Goal: Information Seeking & Learning: Learn about a topic

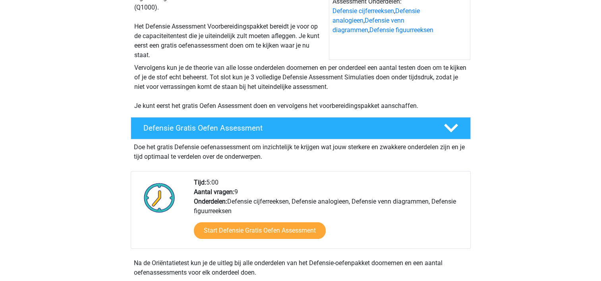
scroll to position [111, 0]
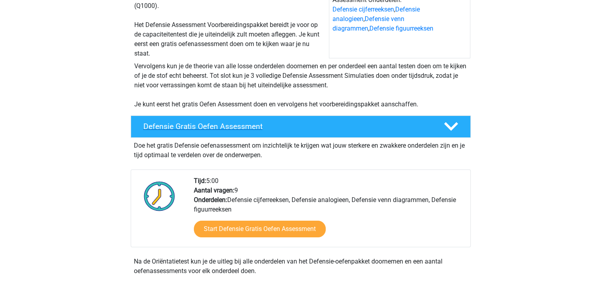
click at [451, 127] on icon at bounding box center [451, 127] width 14 height 14
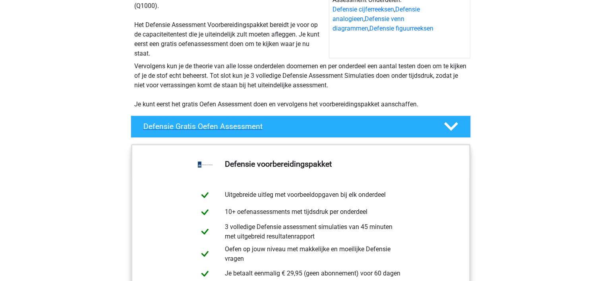
click at [451, 127] on icon at bounding box center [451, 127] width 14 height 14
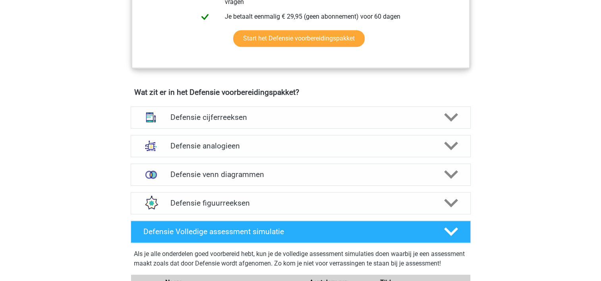
scroll to position [511, 0]
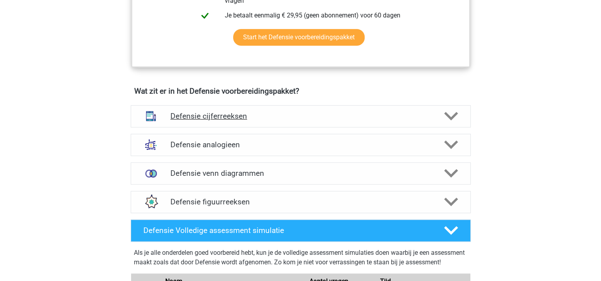
click at [451, 119] on polygon at bounding box center [451, 116] width 14 height 9
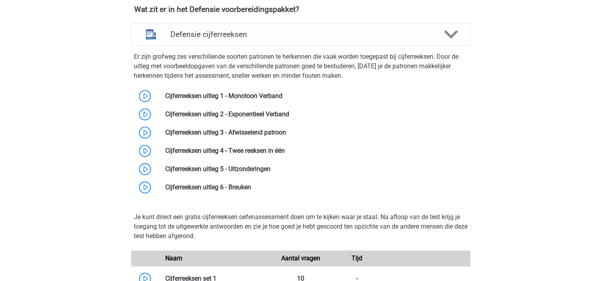
scroll to position [593, 0]
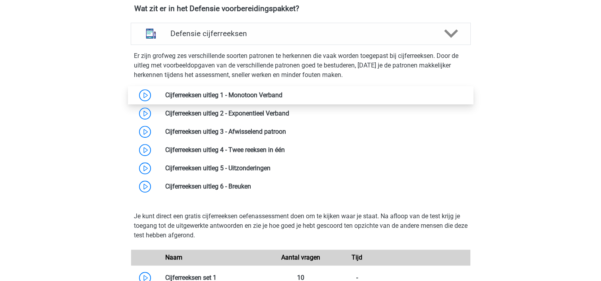
click at [282, 91] on link at bounding box center [282, 95] width 0 height 8
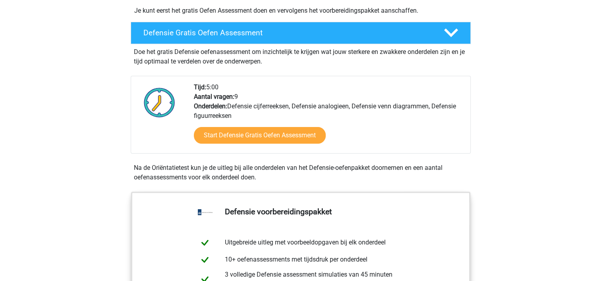
scroll to position [174, 0]
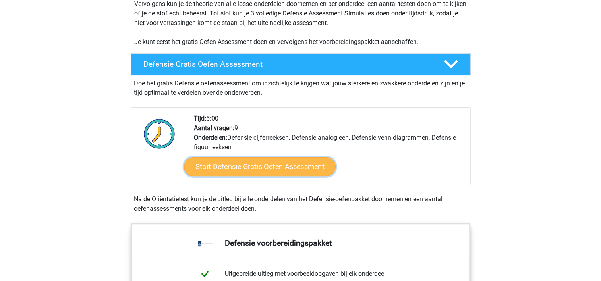
click at [224, 166] on link "Start Defensie Gratis Oefen Assessment" at bounding box center [260, 166] width 152 height 19
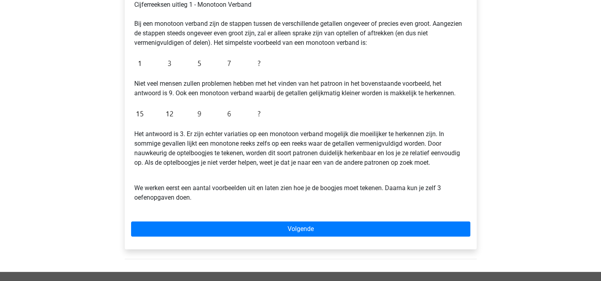
scroll to position [42, 0]
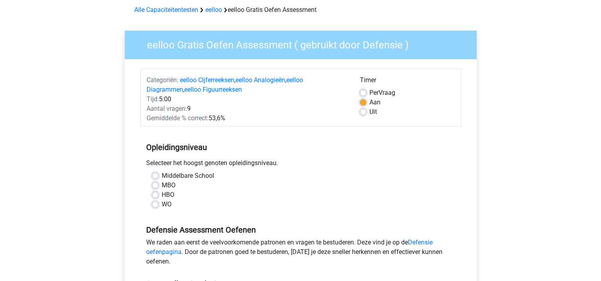
scroll to position [37, 0]
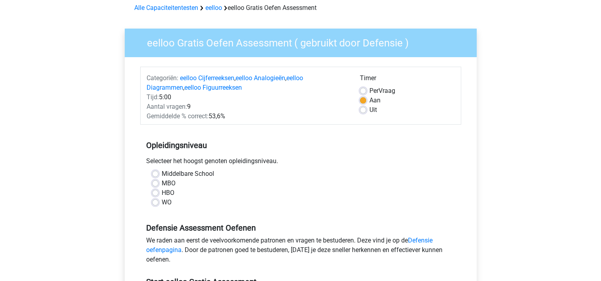
click at [162, 203] on label "WO" at bounding box center [167, 203] width 10 height 10
click at [156, 203] on input "WO" at bounding box center [155, 202] width 6 height 8
radio input "true"
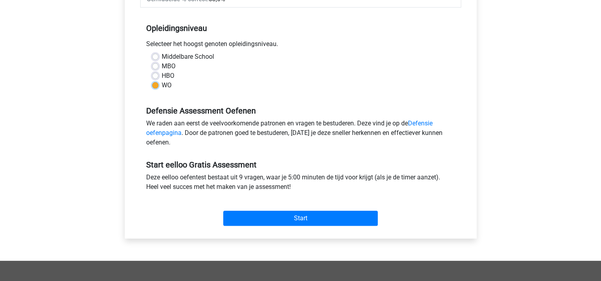
scroll to position [154, 0]
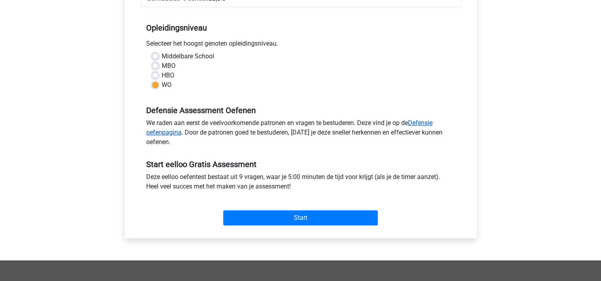
click at [158, 131] on link "Defensie oefenpagina" at bounding box center [289, 127] width 286 height 17
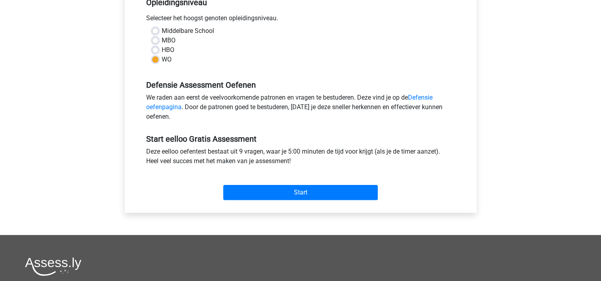
scroll to position [199, 0]
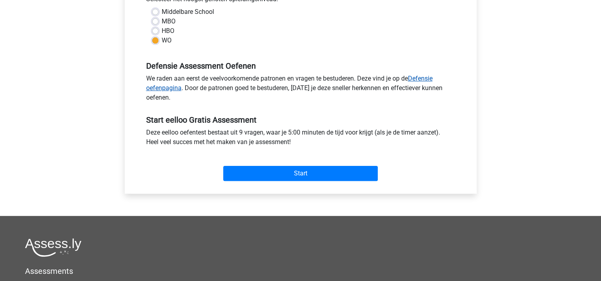
click at [421, 79] on link "Defensie oefenpagina" at bounding box center [289, 83] width 286 height 17
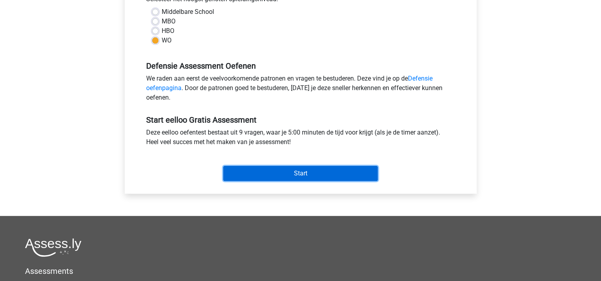
click at [297, 173] on input "Start" at bounding box center [300, 173] width 154 height 15
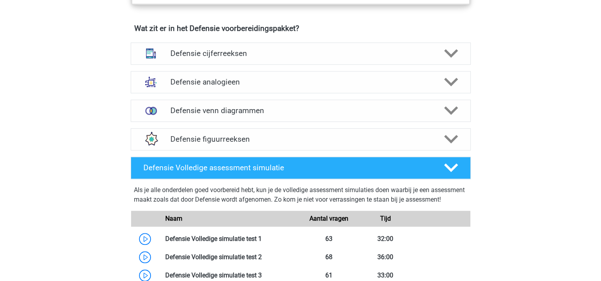
scroll to position [574, 0]
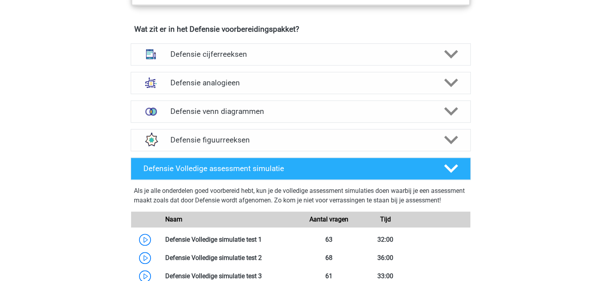
scroll to position [573, 0]
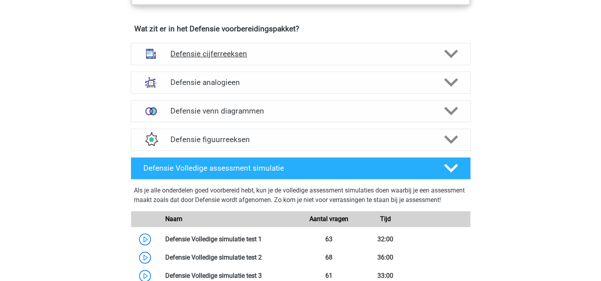
click at [306, 55] on h4 "Defensie cijferreeksen" at bounding box center [300, 53] width 260 height 9
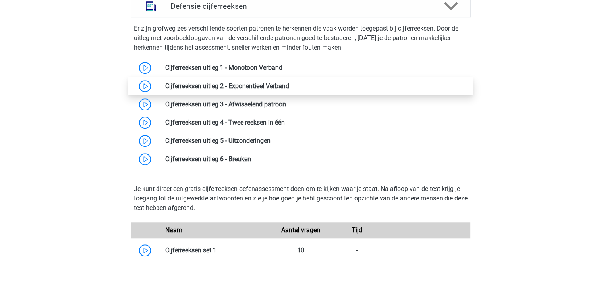
scroll to position [574, 0]
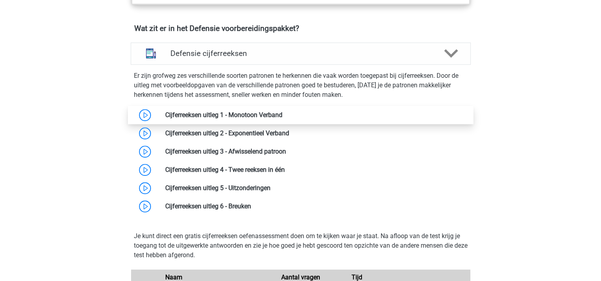
click at [282, 116] on link at bounding box center [282, 115] width 0 height 8
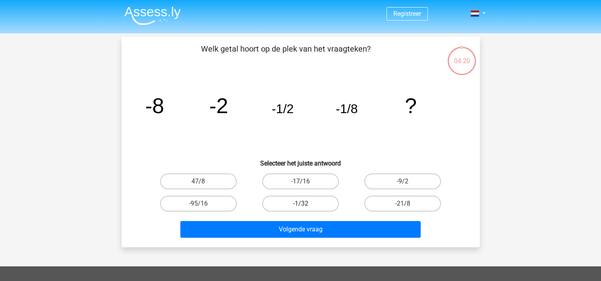
click at [299, 204] on label "-1/32" at bounding box center [300, 204] width 77 height 16
click at [300, 204] on input "-1/32" at bounding box center [302, 206] width 5 height 5
radio input "true"
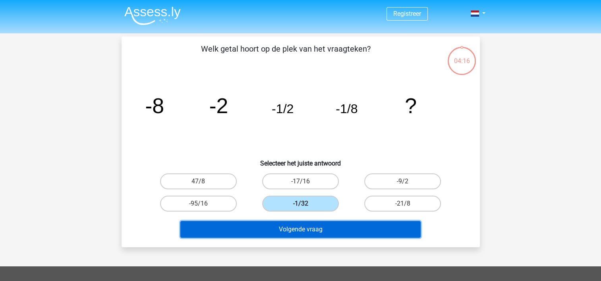
click at [303, 231] on button "Volgende vraag" at bounding box center [300, 229] width 240 height 17
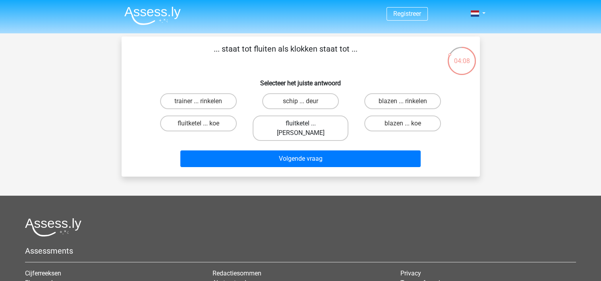
click at [293, 122] on label "fluitketel ... luiden" at bounding box center [301, 128] width 96 height 25
click at [300, 124] on input "fluitketel ... luiden" at bounding box center [302, 126] width 5 height 5
radio input "true"
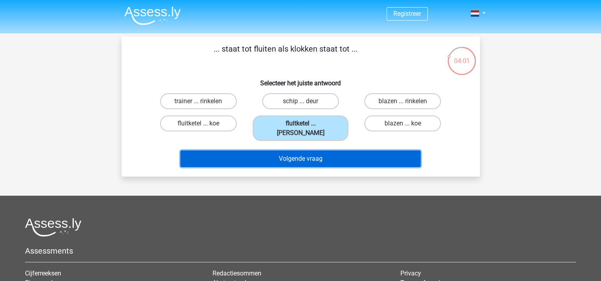
click at [285, 151] on button "Volgende vraag" at bounding box center [300, 159] width 240 height 17
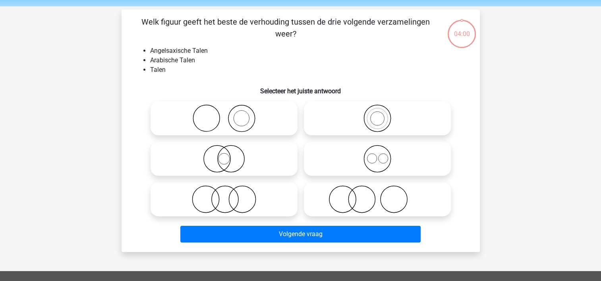
scroll to position [37, 0]
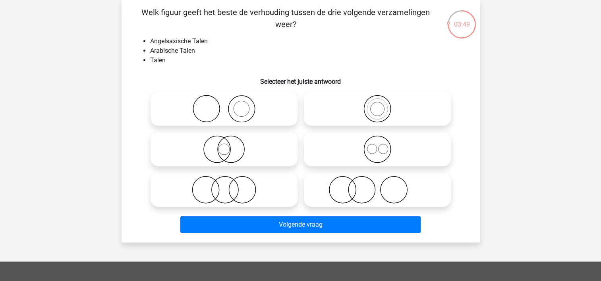
click at [373, 153] on icon at bounding box center [377, 149] width 141 height 28
click at [377, 145] on input "radio" at bounding box center [379, 142] width 5 height 5
radio input "true"
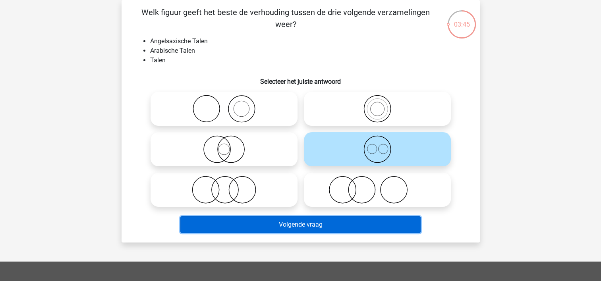
click at [302, 230] on button "Volgende vraag" at bounding box center [300, 224] width 240 height 17
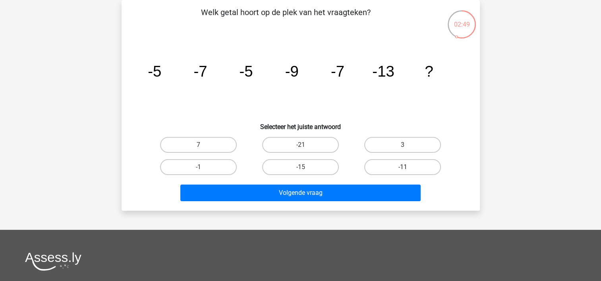
click at [401, 172] on label "-11" at bounding box center [402, 167] width 77 height 16
click at [403, 172] on input "-11" at bounding box center [405, 169] width 5 height 5
radio input "true"
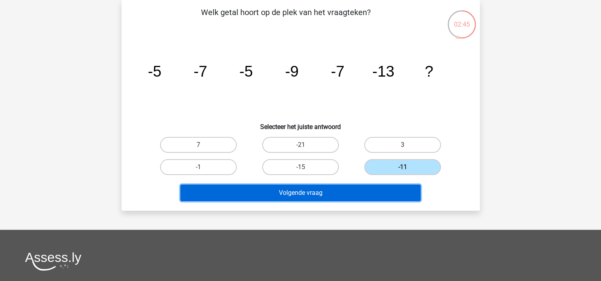
click at [320, 194] on button "Volgende vraag" at bounding box center [300, 193] width 240 height 17
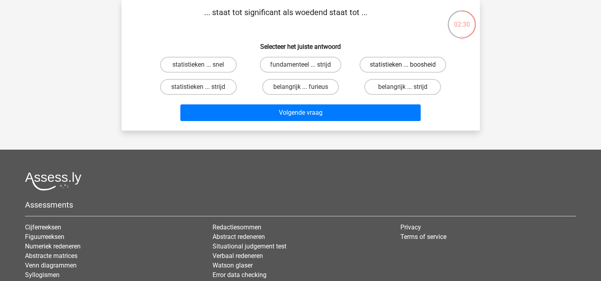
click at [396, 69] on label "statistieken ... boosheid" at bounding box center [402, 65] width 87 height 16
click at [403, 69] on input "statistieken ... boosheid" at bounding box center [405, 67] width 5 height 5
radio input "true"
click at [321, 89] on label "belangrijk ... furieus" at bounding box center [300, 87] width 77 height 16
click at [305, 89] on input "belangrijk ... furieus" at bounding box center [302, 89] width 5 height 5
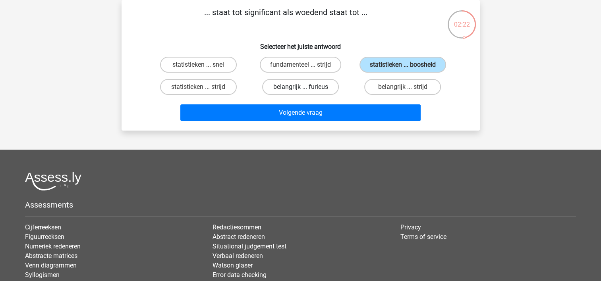
radio input "true"
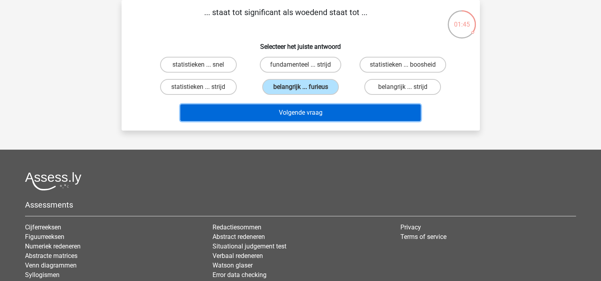
click at [315, 114] on button "Volgende vraag" at bounding box center [300, 112] width 240 height 17
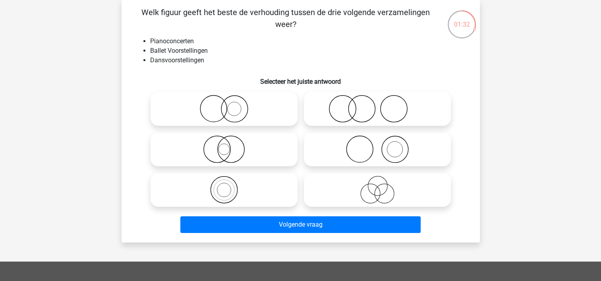
click at [359, 151] on icon at bounding box center [377, 149] width 141 height 28
click at [377, 145] on input "radio" at bounding box center [379, 142] width 5 height 5
radio input "true"
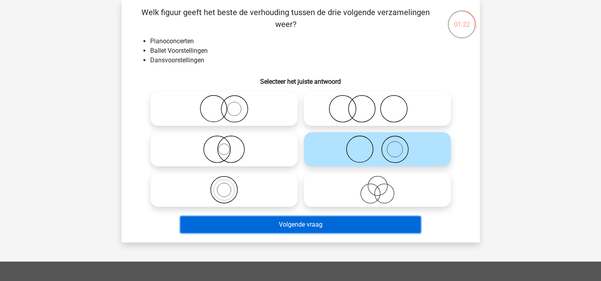
click at [305, 226] on button "Volgende vraag" at bounding box center [300, 224] width 240 height 17
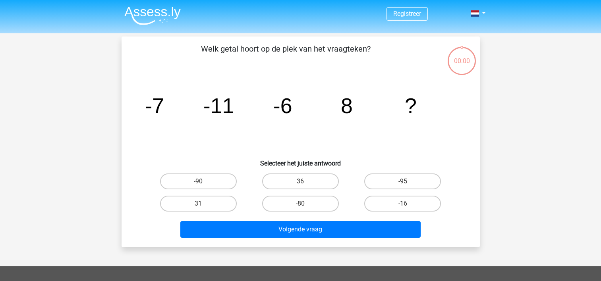
scroll to position [37, 0]
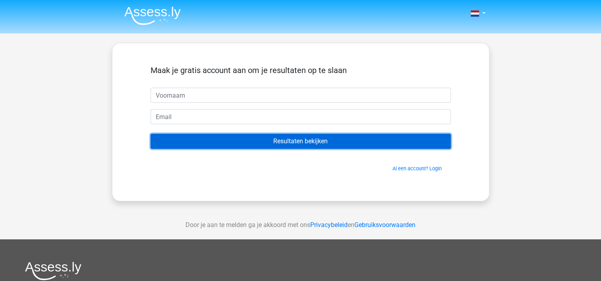
click at [274, 140] on input "Resultaten bekijken" at bounding box center [301, 141] width 300 height 15
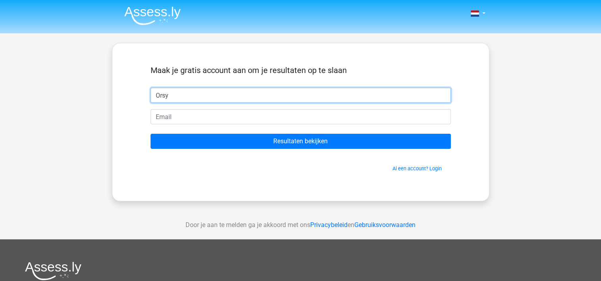
type input "Orsy"
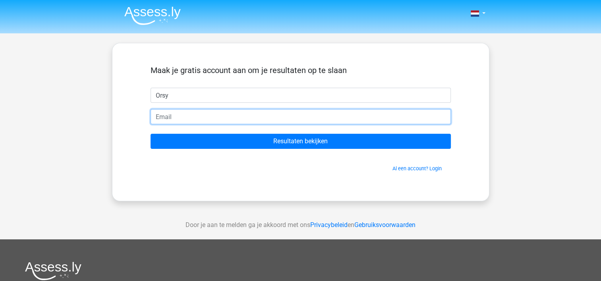
click at [238, 114] on input "email" at bounding box center [301, 116] width 300 height 15
type input "[EMAIL_ADDRESS][DOMAIN_NAME]"
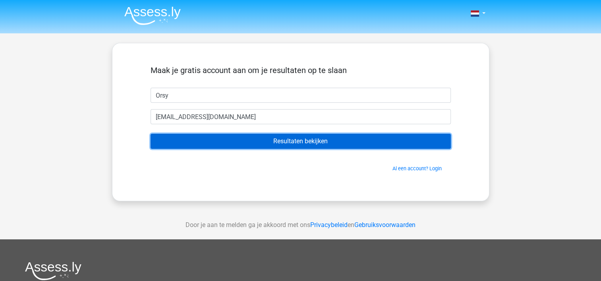
click at [282, 143] on input "Resultaten bekijken" at bounding box center [301, 141] width 300 height 15
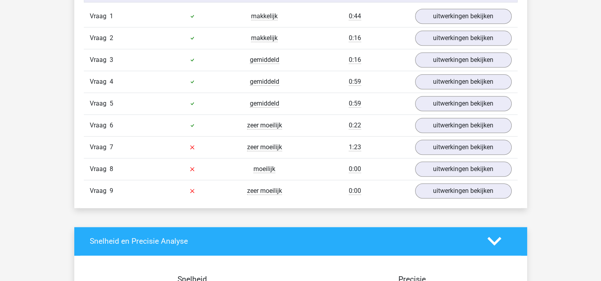
scroll to position [837, 0]
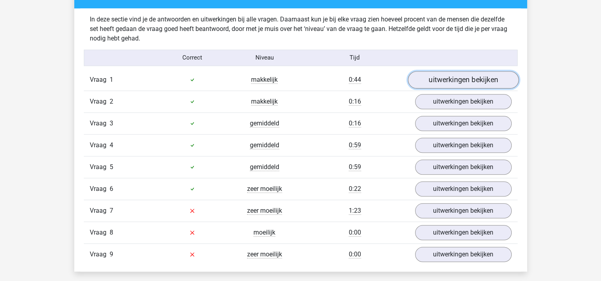
click at [453, 83] on link "uitwerkingen bekijken" at bounding box center [462, 79] width 111 height 17
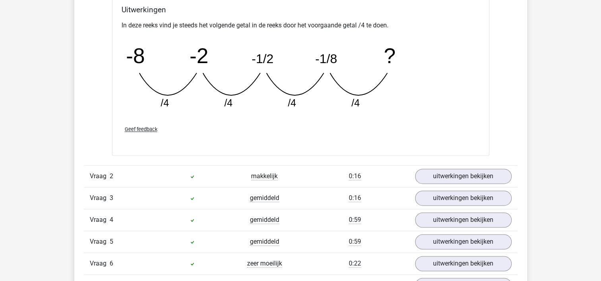
scroll to position [1109, 0]
click at [419, 179] on link "uitwerkingen bekijken" at bounding box center [462, 176] width 111 height 17
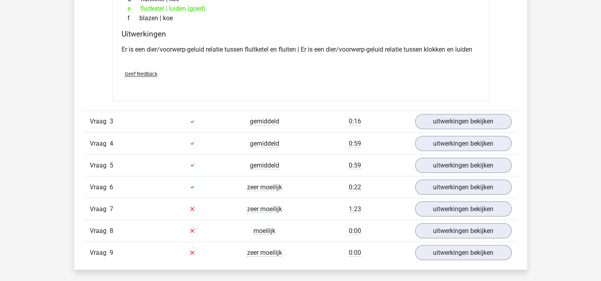
scroll to position [1366, 0]
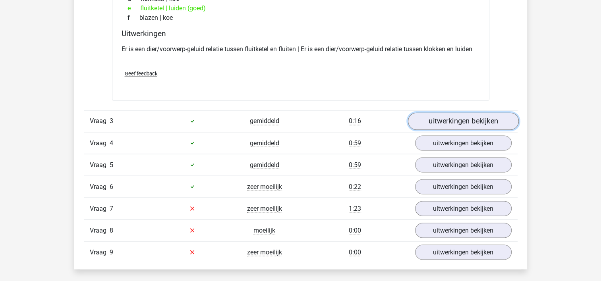
click at [441, 118] on link "uitwerkingen bekijken" at bounding box center [462, 120] width 111 height 17
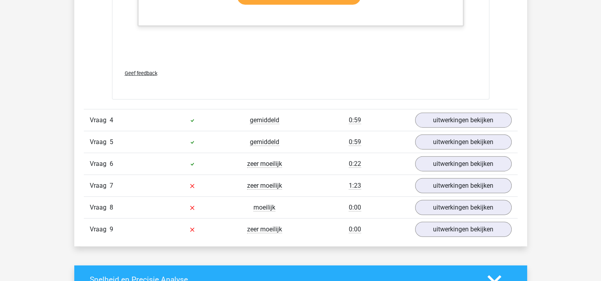
scroll to position [1906, 0]
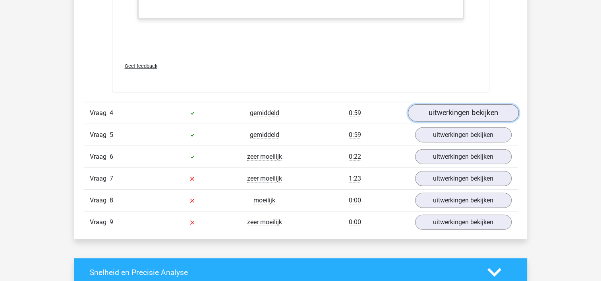
click at [446, 106] on link "uitwerkingen bekijken" at bounding box center [462, 112] width 111 height 17
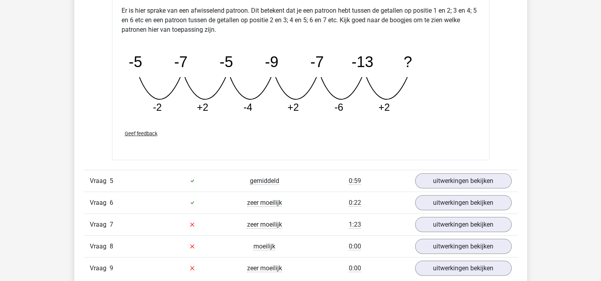
scroll to position [2229, 0]
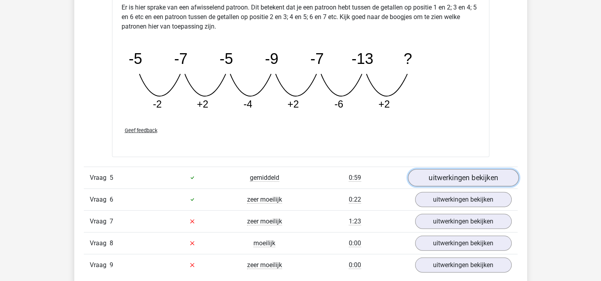
click at [435, 173] on link "uitwerkingen bekijken" at bounding box center [462, 177] width 111 height 17
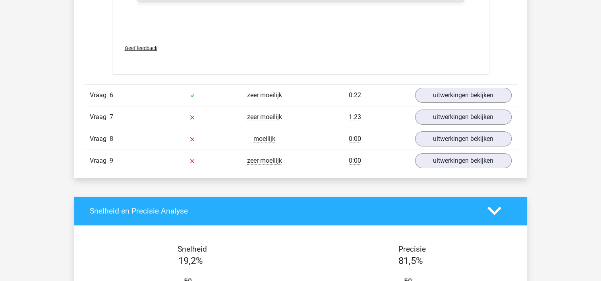
scroll to position [2729, 0]
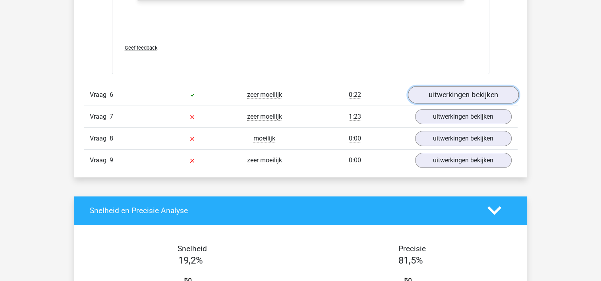
click at [450, 98] on link "uitwerkingen bekijken" at bounding box center [462, 94] width 111 height 17
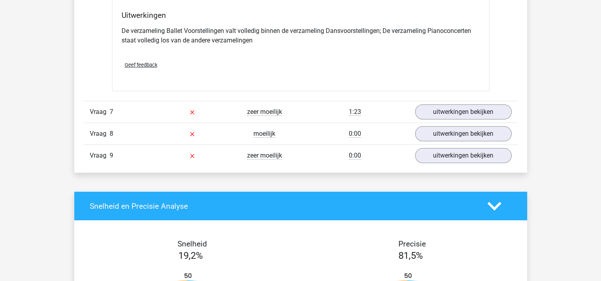
scroll to position [3037, 0]
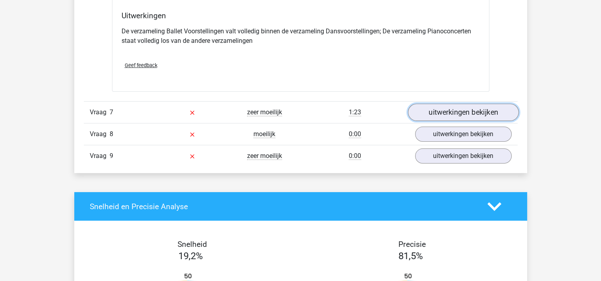
click at [438, 112] on link "uitwerkingen bekijken" at bounding box center [462, 112] width 111 height 17
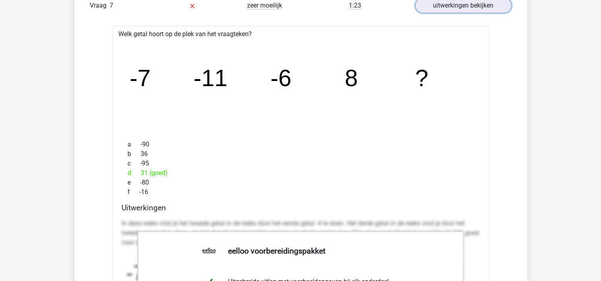
scroll to position [3144, 0]
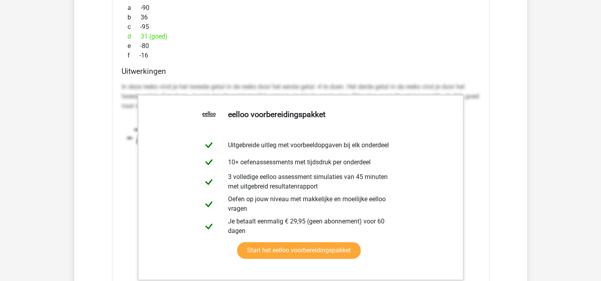
click at [451, 79] on div "In deze reeks vind je het tweede getal in de reeks door het eerste getal -4 te …" at bounding box center [301, 159] width 358 height 160
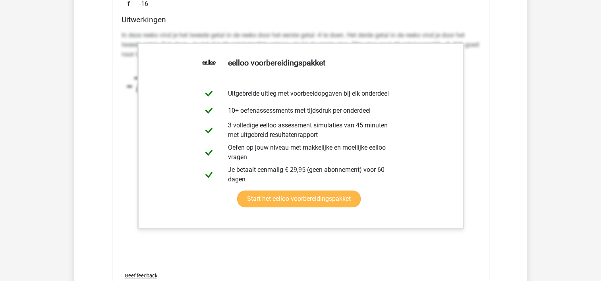
scroll to position [3331, 0]
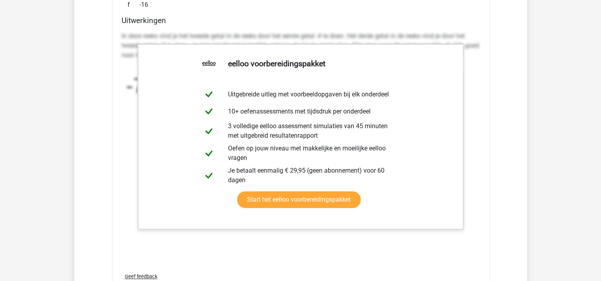
click at [220, 33] on p "In deze reeks vind je het tweede getal in de reeks door het eerste getal -4 te …" at bounding box center [301, 45] width 358 height 29
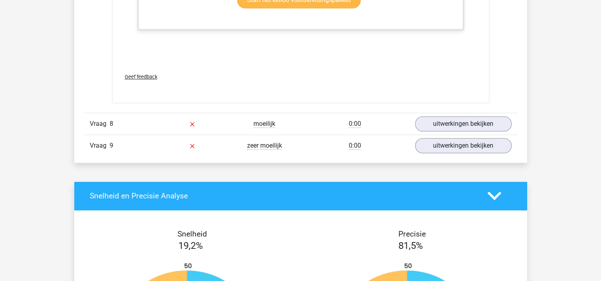
scroll to position [3538, 0]
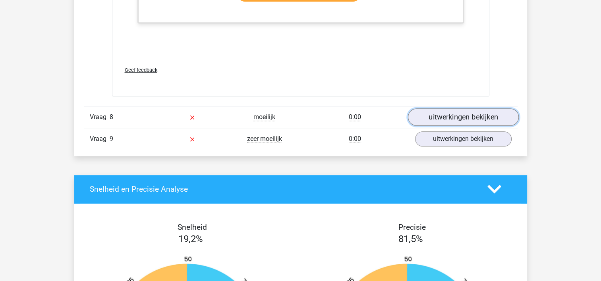
click at [438, 119] on link "uitwerkingen bekijken" at bounding box center [462, 116] width 111 height 17
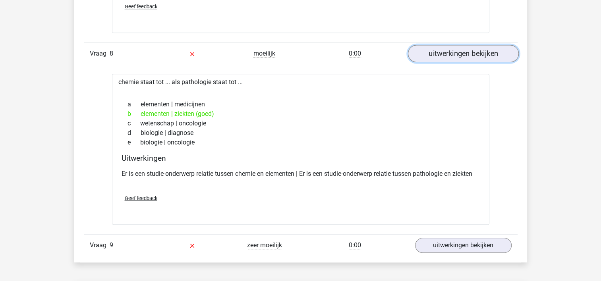
scroll to position [3670, 0]
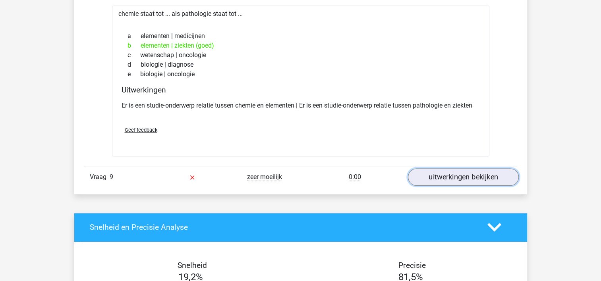
click at [444, 173] on link "uitwerkingen bekijken" at bounding box center [462, 176] width 111 height 17
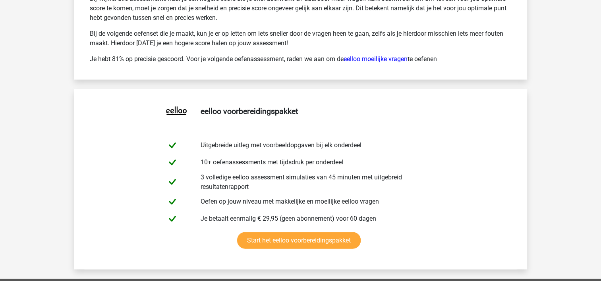
scroll to position [4750, 0]
click at [373, 55] on link "eelloo moeilijke vragen" at bounding box center [376, 59] width 64 height 8
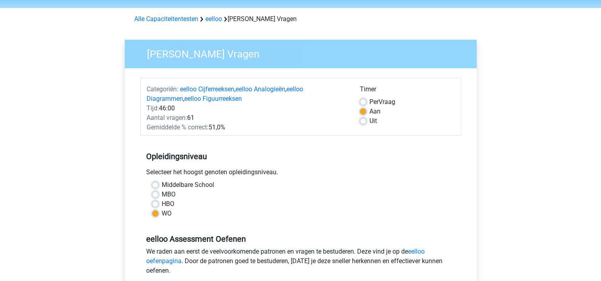
scroll to position [27, 0]
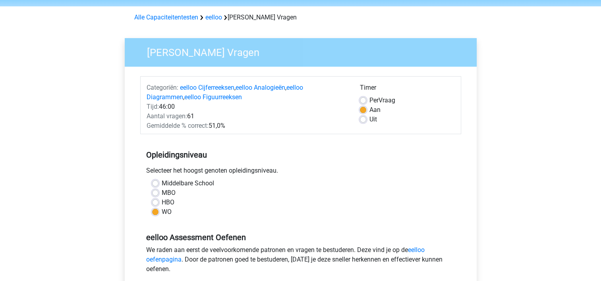
click at [369, 102] on label "Per Vraag" at bounding box center [382, 101] width 26 height 10
click at [362, 102] on input "Per Vraag" at bounding box center [363, 100] width 6 height 8
radio input "true"
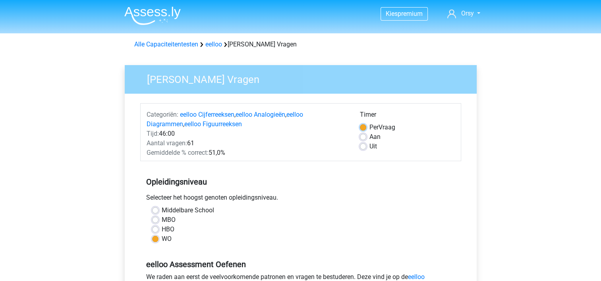
scroll to position [87, 0]
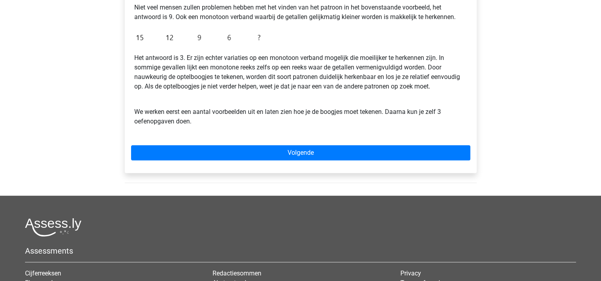
scroll to position [222, 0]
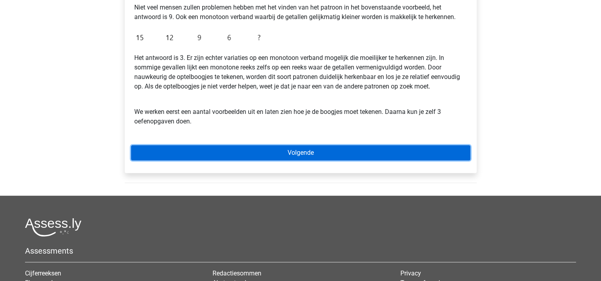
click at [291, 156] on link "Volgende" at bounding box center [300, 152] width 339 height 15
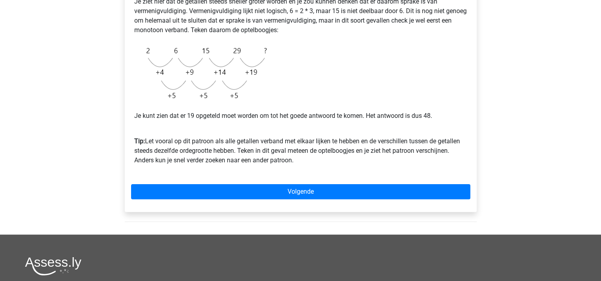
scroll to position [191, 0]
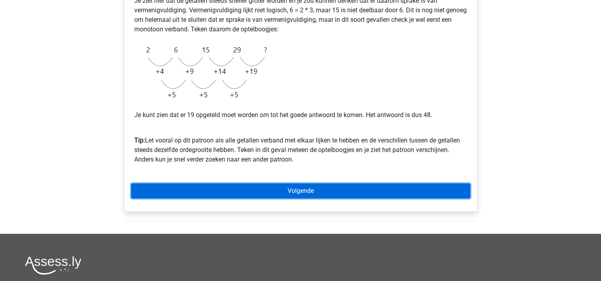
click at [296, 191] on link "Volgende" at bounding box center [300, 190] width 339 height 15
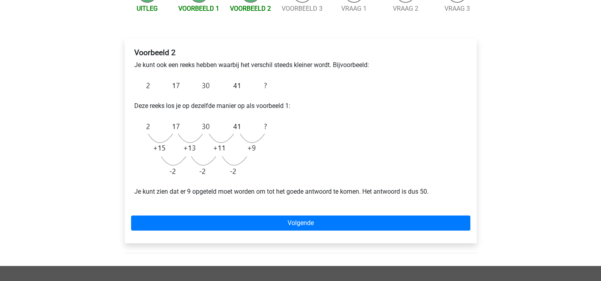
scroll to position [100, 0]
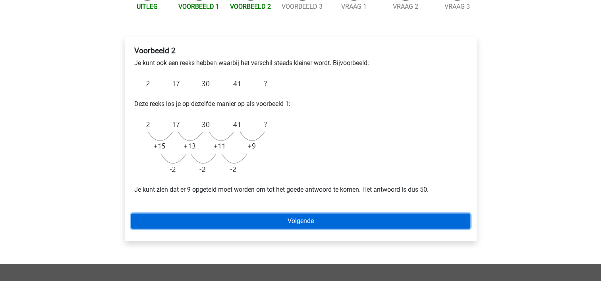
click at [319, 222] on link "Volgende" at bounding box center [300, 221] width 339 height 15
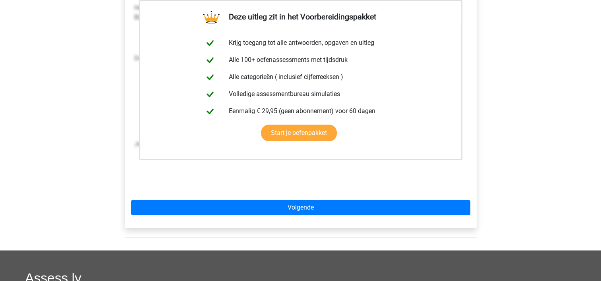
scroll to position [160, 0]
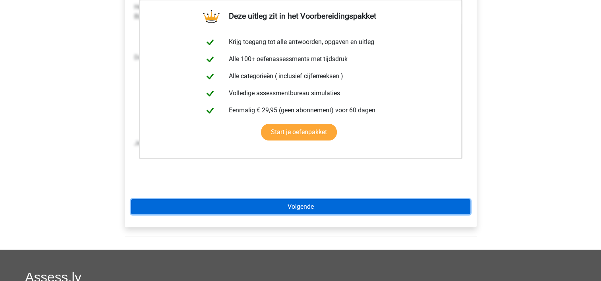
click at [320, 209] on link "Volgende" at bounding box center [300, 206] width 339 height 15
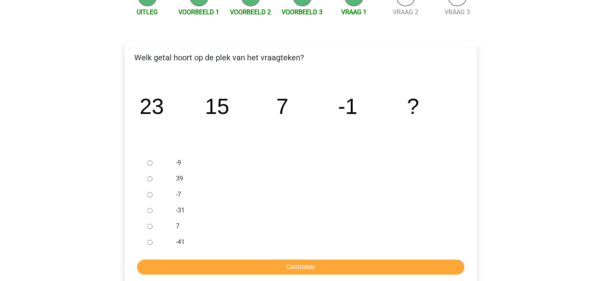
scroll to position [98, 0]
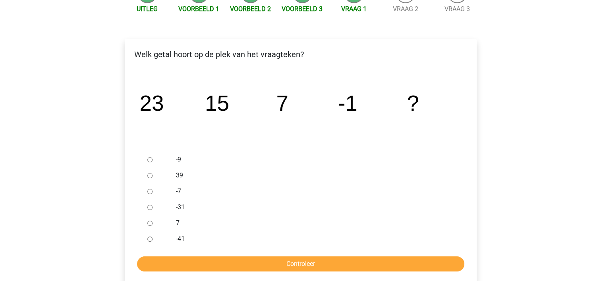
click at [148, 162] on input "-9" at bounding box center [149, 159] width 5 height 5
radio input "true"
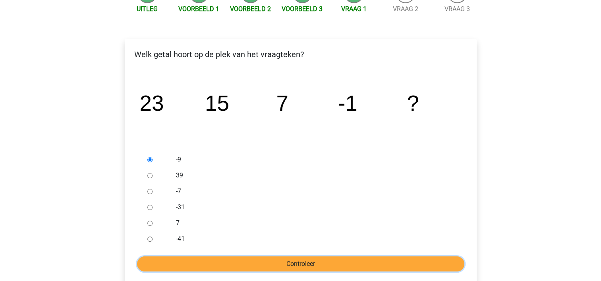
click at [273, 270] on input "Controleer" at bounding box center [300, 264] width 327 height 15
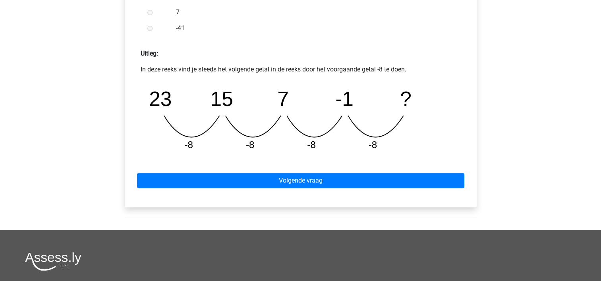
scroll to position [319, 0]
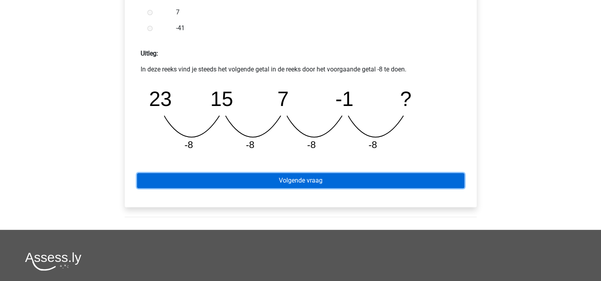
click at [311, 178] on link "Volgende vraag" at bounding box center [300, 180] width 327 height 15
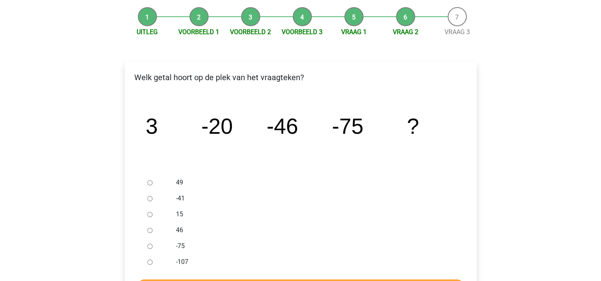
scroll to position [75, 0]
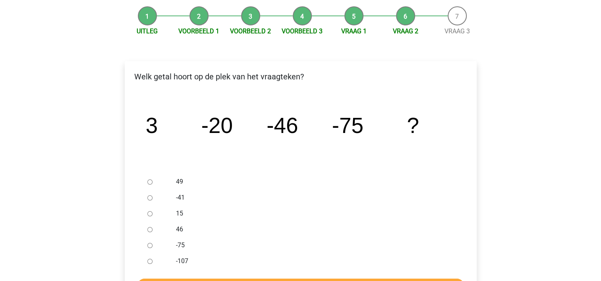
click at [151, 261] on input "-107" at bounding box center [149, 261] width 5 height 5
radio input "true"
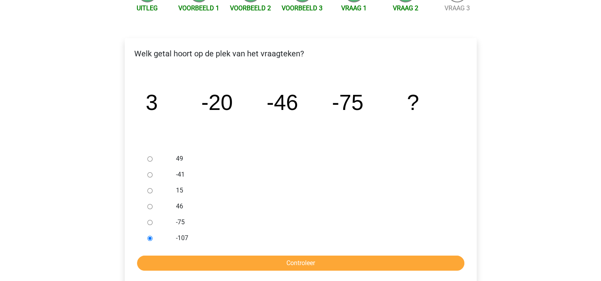
scroll to position [102, 0]
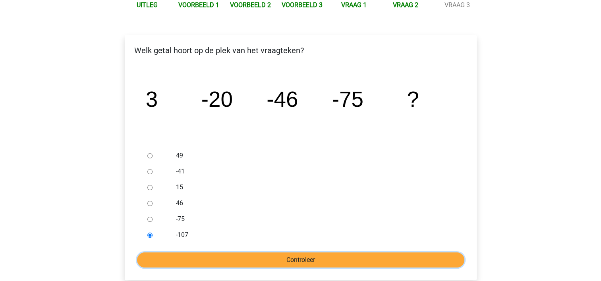
click at [295, 263] on input "Controleer" at bounding box center [300, 260] width 327 height 15
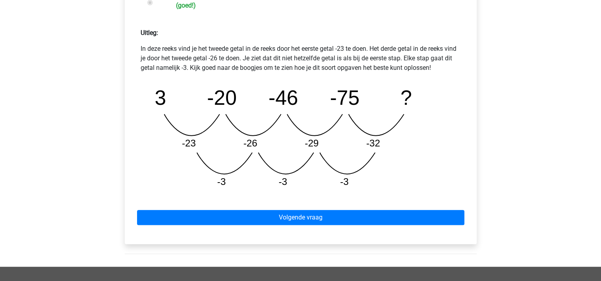
scroll to position [342, 0]
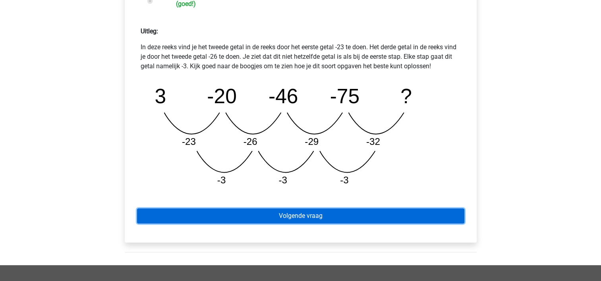
click at [317, 218] on link "Volgende vraag" at bounding box center [300, 216] width 327 height 15
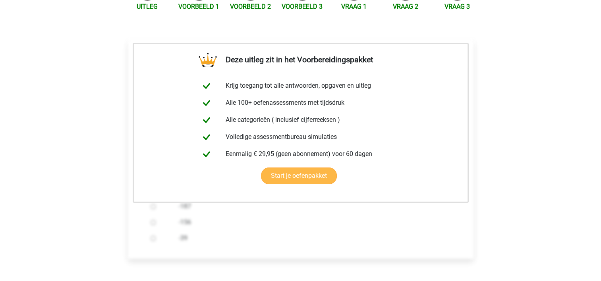
scroll to position [145, 0]
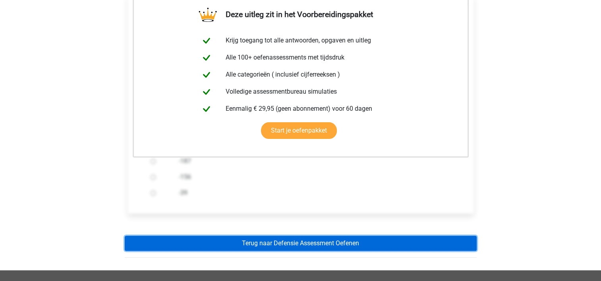
click at [313, 242] on link "Terug naar Defensie Assessment Oefenen" at bounding box center [301, 243] width 352 height 15
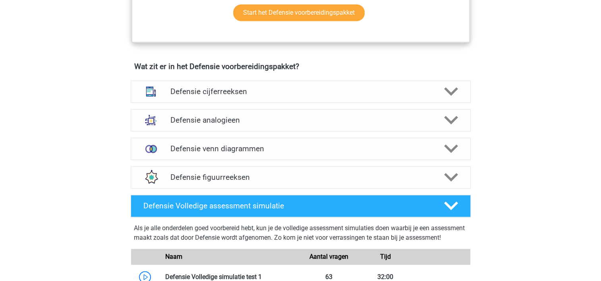
scroll to position [546, 0]
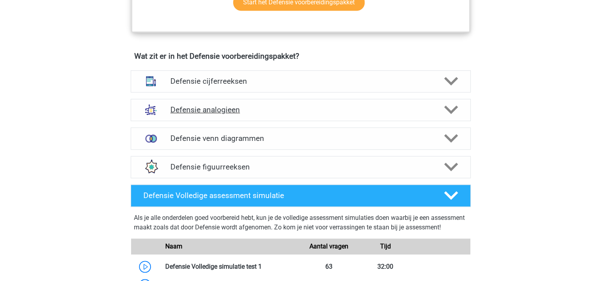
click at [243, 114] on div "Defensie analogieen" at bounding box center [301, 110] width 340 height 22
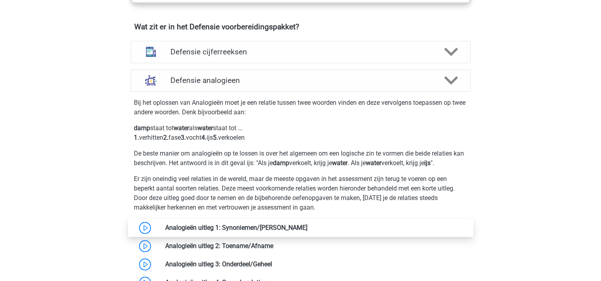
scroll to position [575, 0]
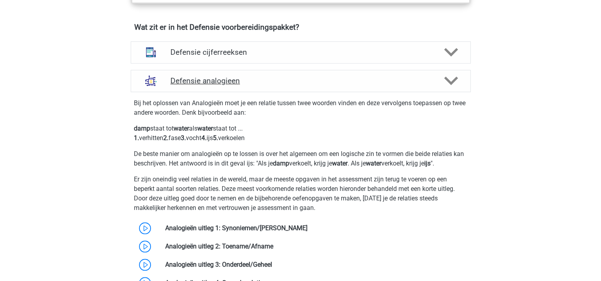
click at [286, 83] on h4 "Defensie analogieen" at bounding box center [300, 80] width 260 height 9
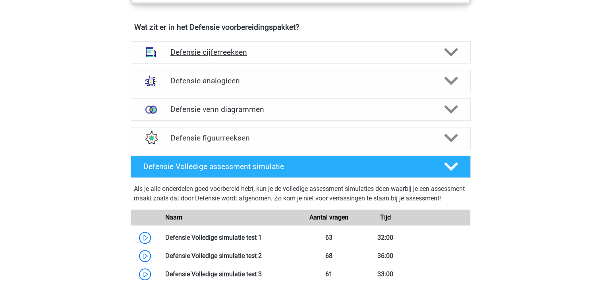
click at [252, 59] on div "Defensie cijferreeksen" at bounding box center [301, 52] width 340 height 22
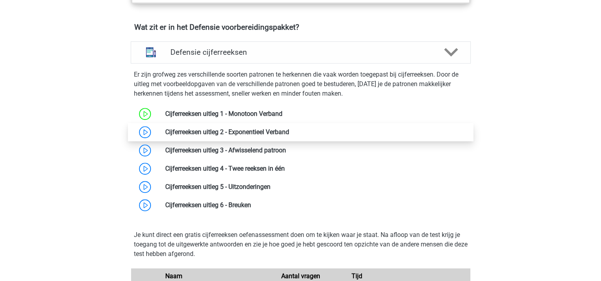
click at [289, 135] on link at bounding box center [289, 132] width 0 height 8
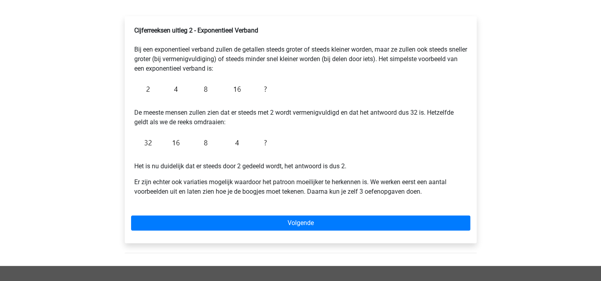
scroll to position [121, 0]
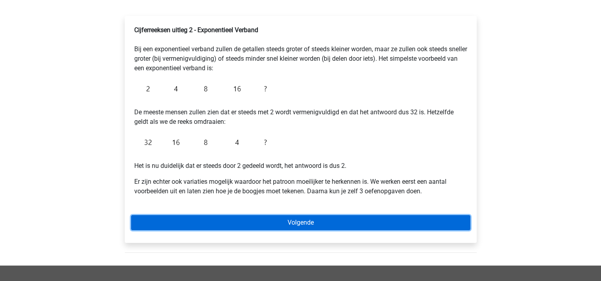
click at [289, 226] on link "Volgende" at bounding box center [300, 222] width 339 height 15
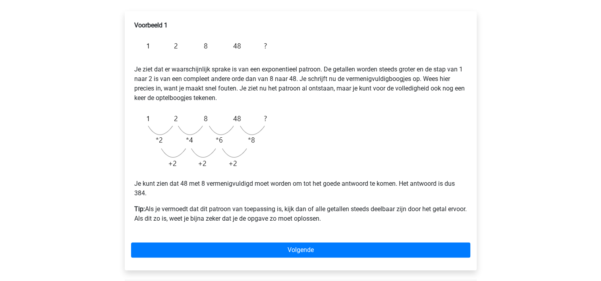
scroll to position [126, 0]
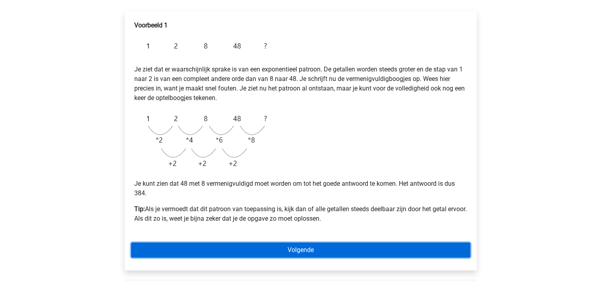
click at [289, 250] on link "Volgende" at bounding box center [300, 250] width 339 height 15
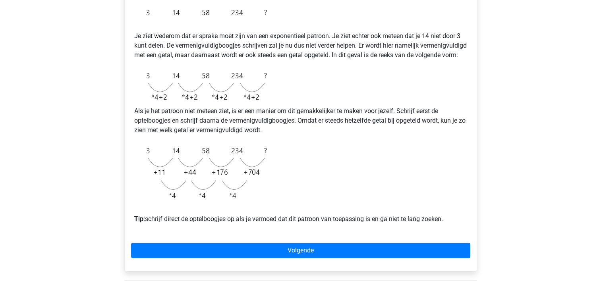
scroll to position [160, 0]
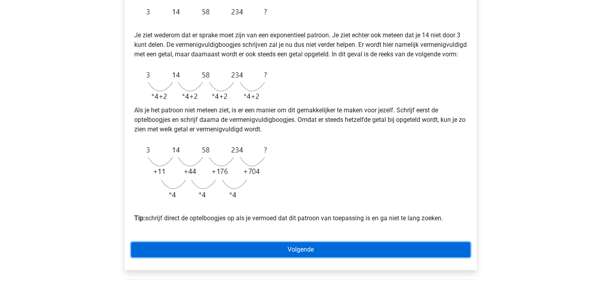
click at [300, 257] on link "Volgende" at bounding box center [300, 249] width 339 height 15
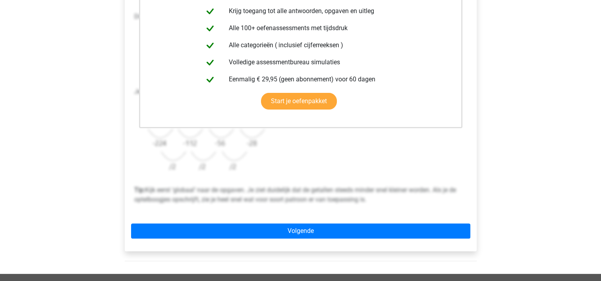
scroll to position [194, 0]
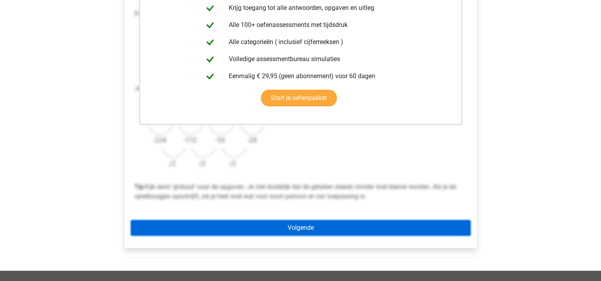
click at [311, 227] on link "Volgende" at bounding box center [300, 227] width 339 height 15
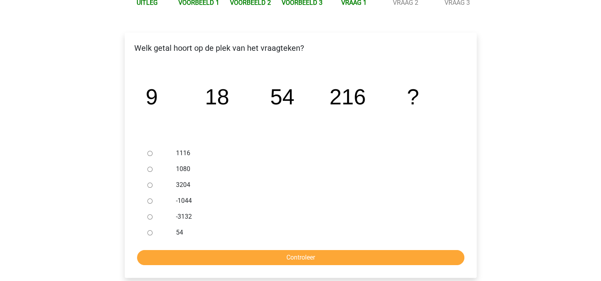
scroll to position [104, 0]
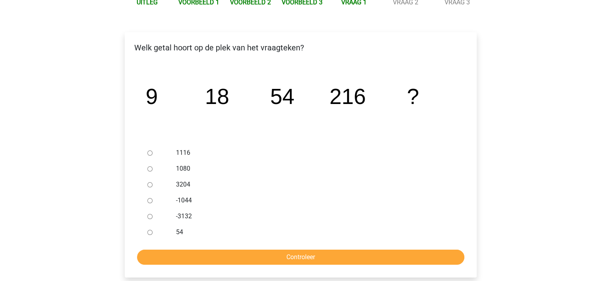
click at [149, 168] on input "1080" at bounding box center [149, 168] width 5 height 5
radio input "true"
click at [278, 268] on div "Welk getal hoort op de plek van het vraagteken? image/svg+xml 9 18 54 216 ? 1116" at bounding box center [301, 154] width 352 height 245
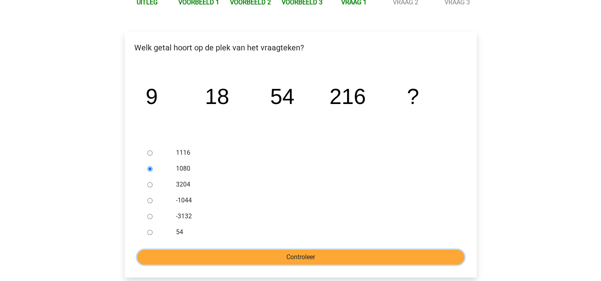
click at [280, 262] on input "Controleer" at bounding box center [300, 257] width 327 height 15
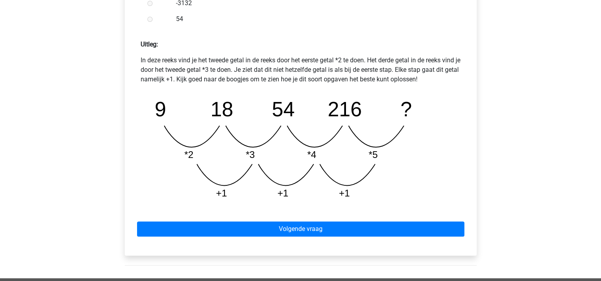
scroll to position [329, 0]
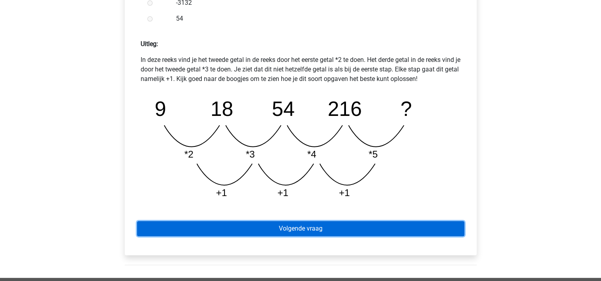
click at [299, 228] on link "Volgende vraag" at bounding box center [300, 228] width 327 height 15
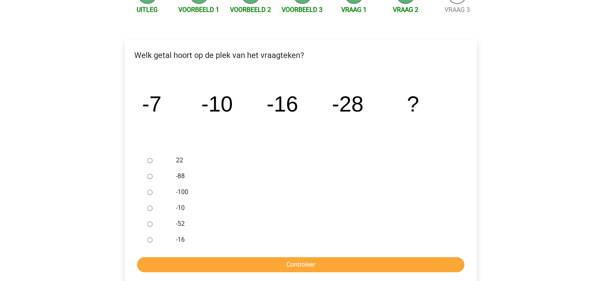
scroll to position [99, 0]
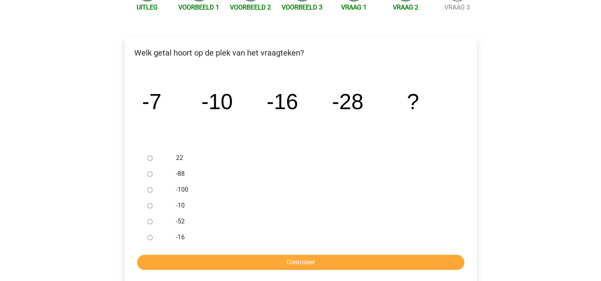
click at [148, 222] on input "-52" at bounding box center [149, 221] width 5 height 5
radio input "true"
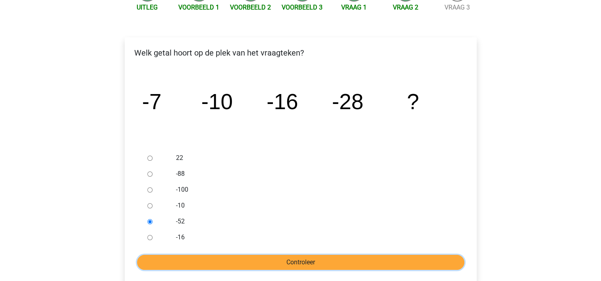
click at [228, 263] on input "Controleer" at bounding box center [300, 262] width 327 height 15
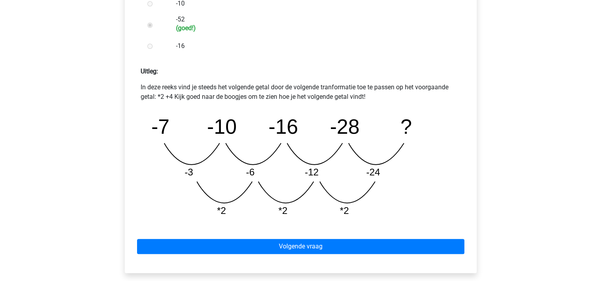
scroll to position [303, 0]
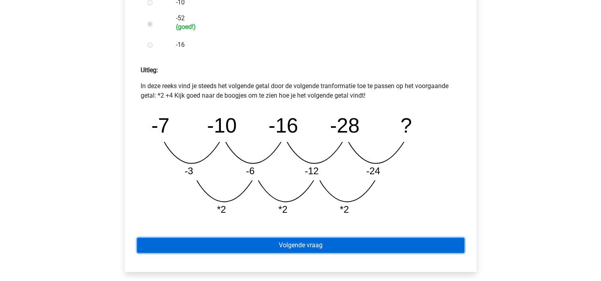
click at [289, 247] on link "Volgende vraag" at bounding box center [300, 245] width 327 height 15
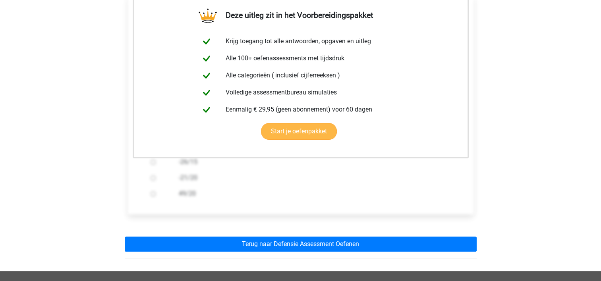
scroll to position [168, 0]
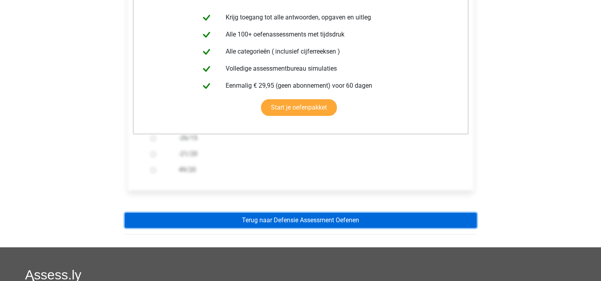
click at [332, 218] on link "Terug naar Defensie Assessment Oefenen" at bounding box center [301, 220] width 352 height 15
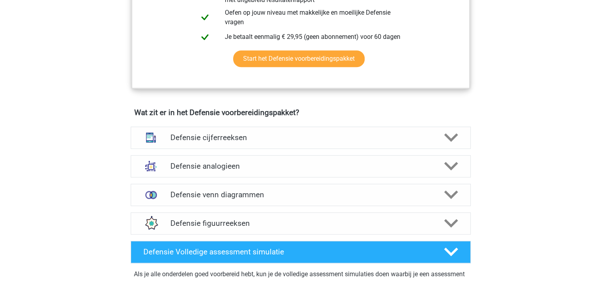
scroll to position [500, 0]
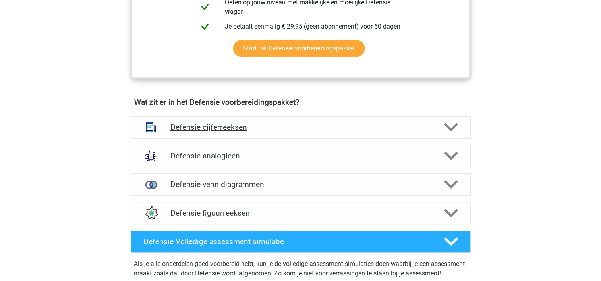
click at [256, 129] on h4 "Defensie cijferreeksen" at bounding box center [300, 127] width 260 height 9
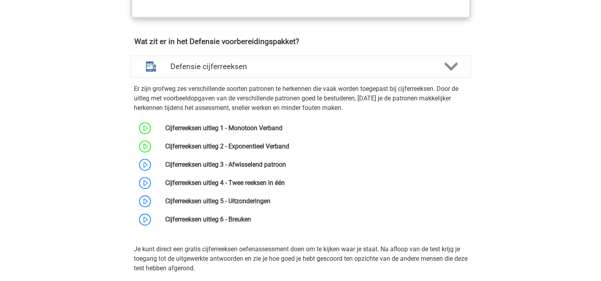
scroll to position [560, 0]
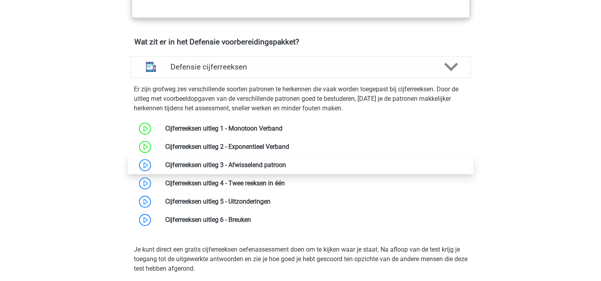
click at [286, 161] on link at bounding box center [286, 165] width 0 height 8
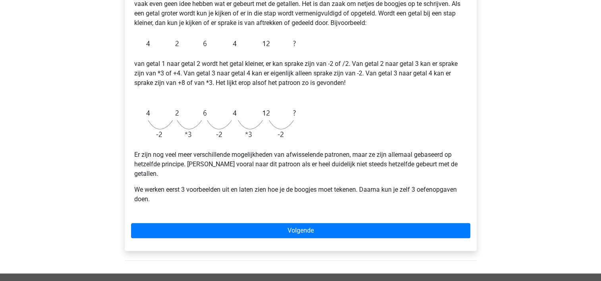
scroll to position [157, 0]
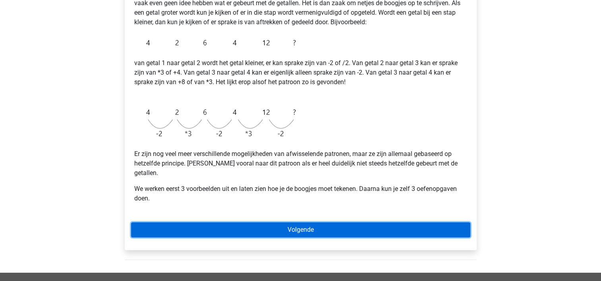
click at [296, 222] on link "Volgende" at bounding box center [300, 229] width 339 height 15
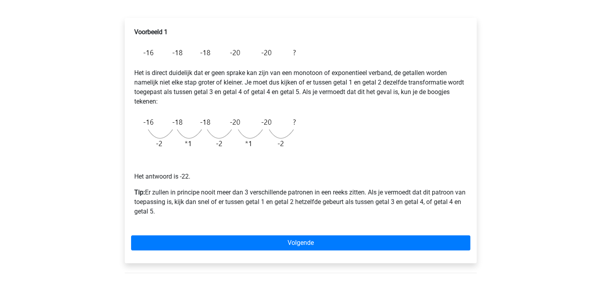
scroll to position [118, 0]
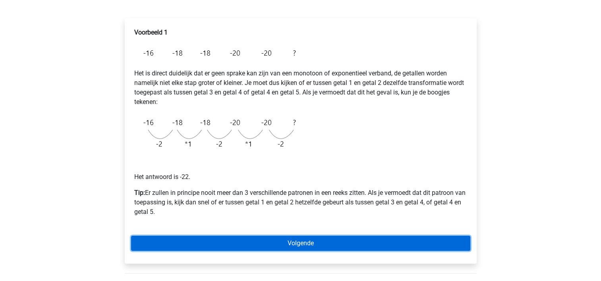
click at [309, 241] on link "Volgende" at bounding box center [300, 243] width 339 height 15
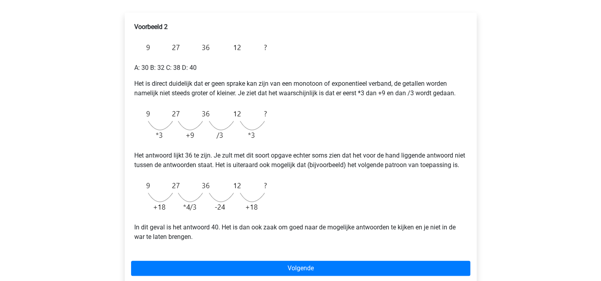
scroll to position [126, 0]
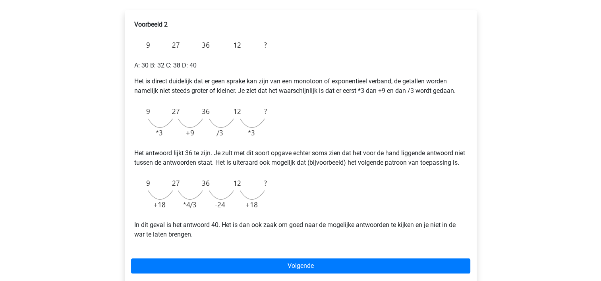
click at [295, 199] on div "Voorbeeld 2 A: 30 B: 32 C: 38 D: 40 Het is direct duidelijk dat er geen sprake …" at bounding box center [300, 133] width 339 height 232
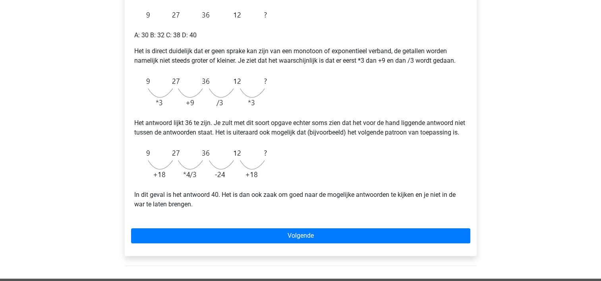
scroll to position [157, 0]
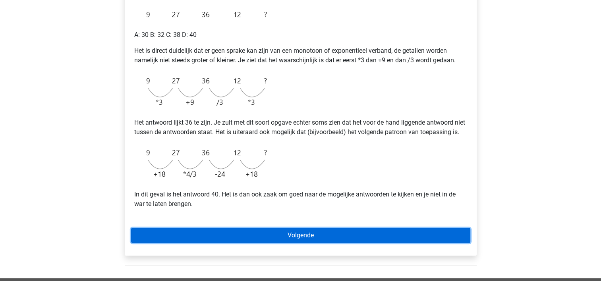
click at [291, 243] on link "Volgende" at bounding box center [300, 235] width 339 height 15
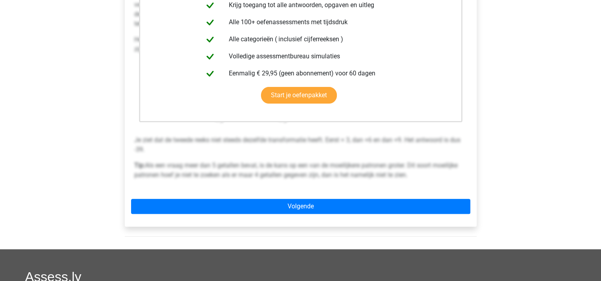
scroll to position [201, 0]
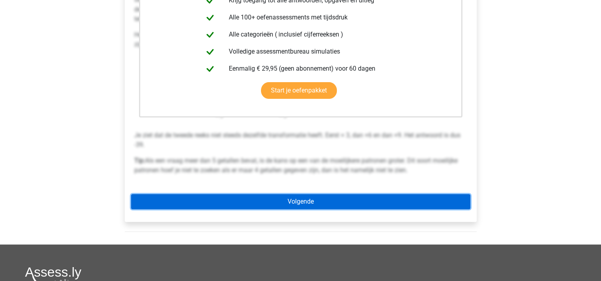
click at [304, 200] on link "Volgende" at bounding box center [300, 201] width 339 height 15
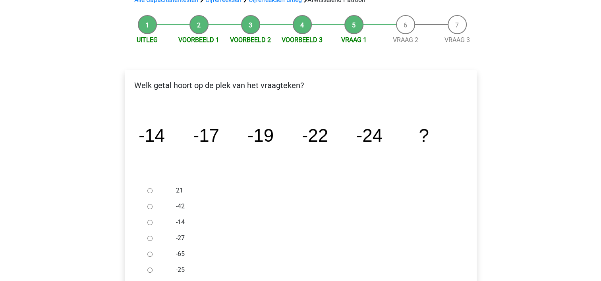
scroll to position [67, 0]
click at [151, 237] on input "-27" at bounding box center [149, 238] width 5 height 5
radio input "true"
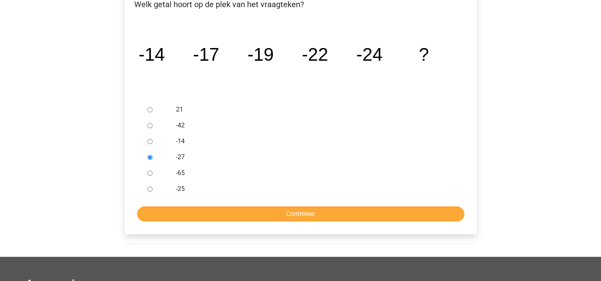
scroll to position [149, 0]
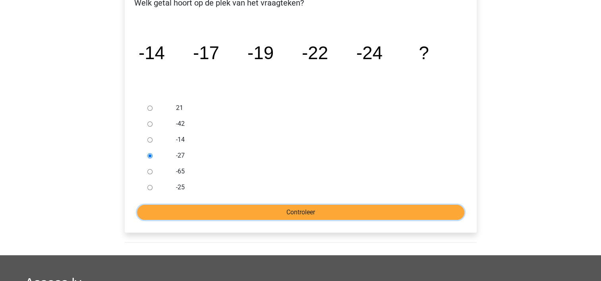
drag, startPoint x: 281, startPoint y: 209, endPoint x: 266, endPoint y: 213, distance: 16.1
click at [266, 213] on input "Controleer" at bounding box center [300, 212] width 327 height 15
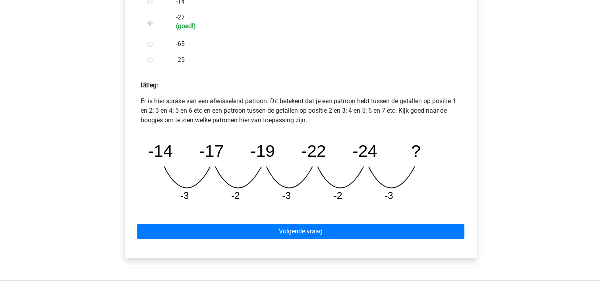
scroll to position [292, 0]
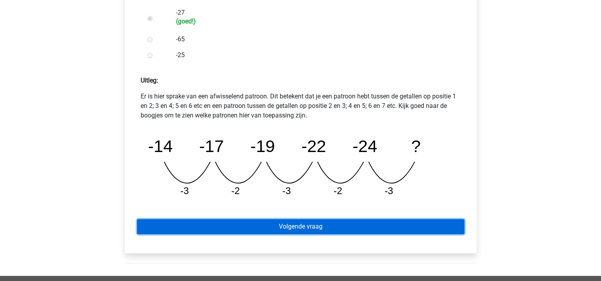
click at [308, 225] on link "Volgende vraag" at bounding box center [300, 226] width 327 height 15
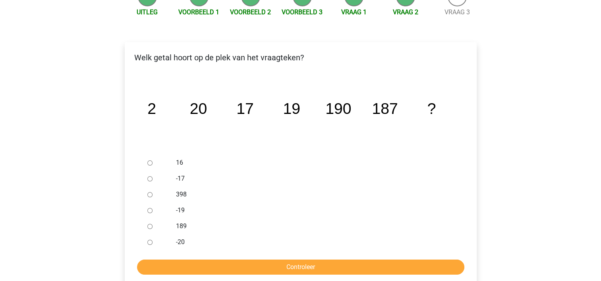
scroll to position [95, 0]
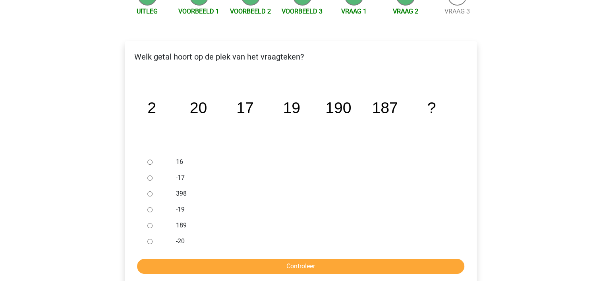
click at [148, 225] on input "189" at bounding box center [149, 225] width 5 height 5
radio input "true"
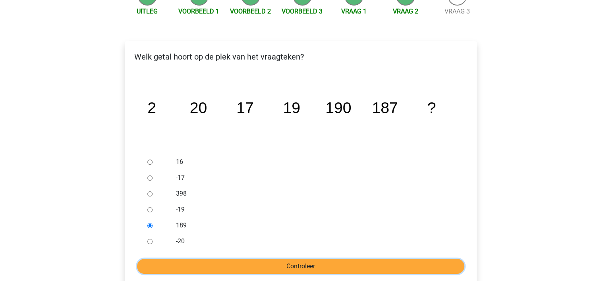
click at [227, 266] on input "Controleer" at bounding box center [300, 266] width 327 height 15
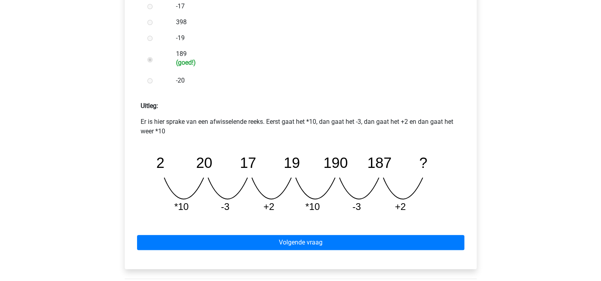
scroll to position [267, 0]
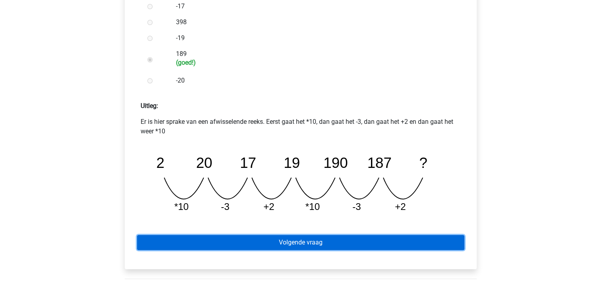
click at [307, 243] on link "Volgende vraag" at bounding box center [300, 242] width 327 height 15
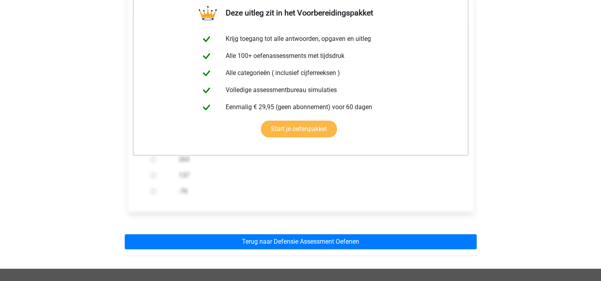
scroll to position [148, 0]
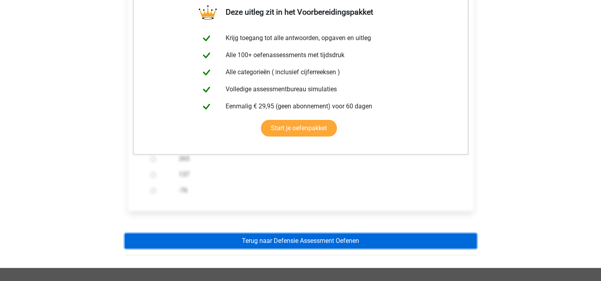
click at [299, 238] on link "Terug naar Defensie Assessment Oefenen" at bounding box center [301, 241] width 352 height 15
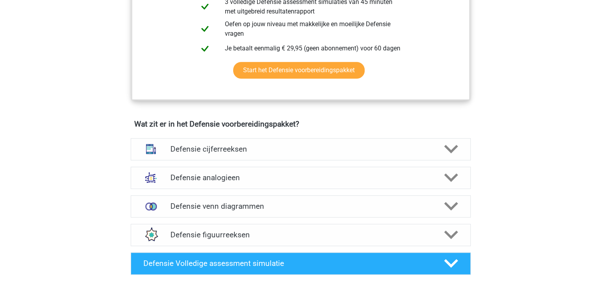
scroll to position [478, 0]
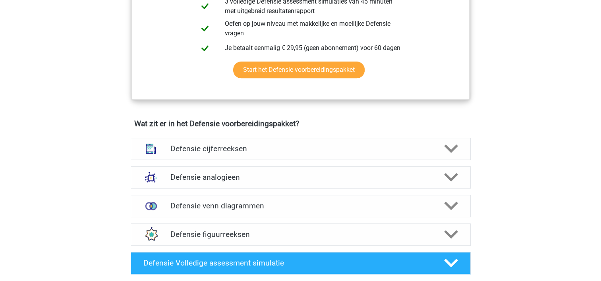
click at [259, 144] on h4 "Defensie cijferreeksen" at bounding box center [300, 148] width 260 height 9
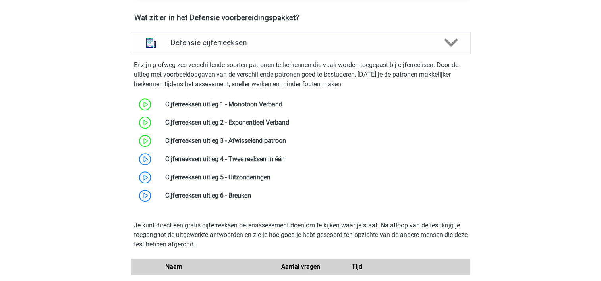
scroll to position [585, 0]
click at [285, 159] on link at bounding box center [285, 159] width 0 height 8
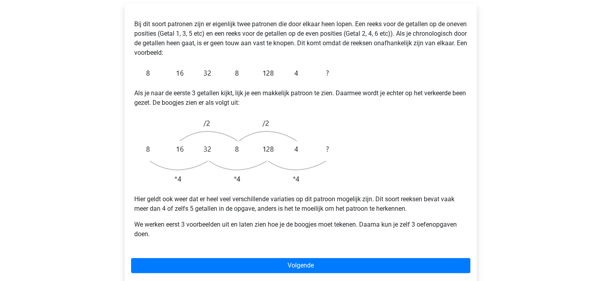
scroll to position [151, 0]
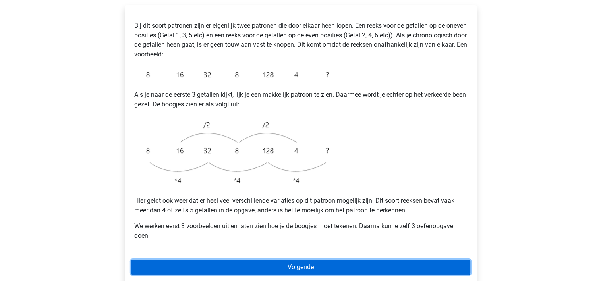
click at [313, 260] on link "Volgende" at bounding box center [300, 267] width 339 height 15
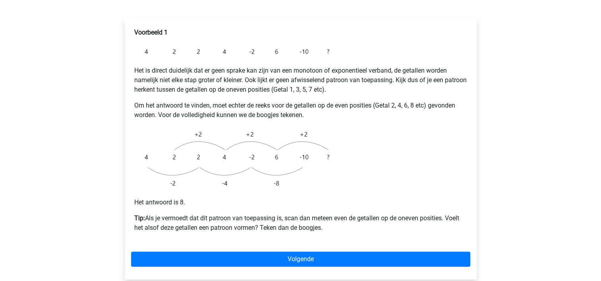
scroll to position [138, 0]
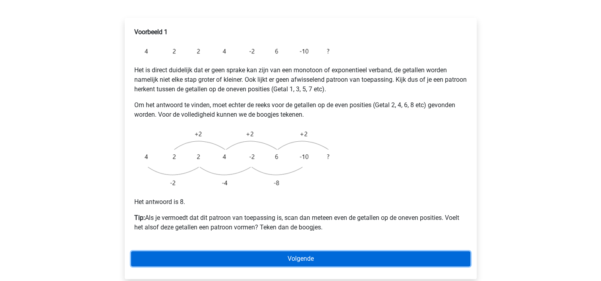
click at [321, 251] on link "Volgende" at bounding box center [300, 258] width 339 height 15
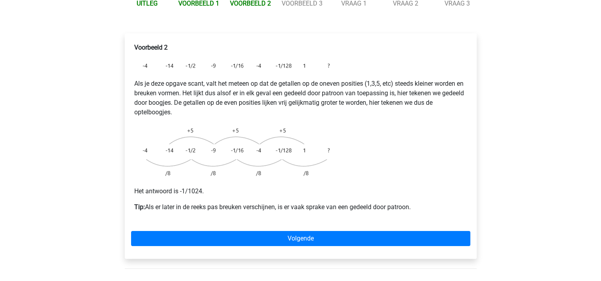
scroll to position [122, 0]
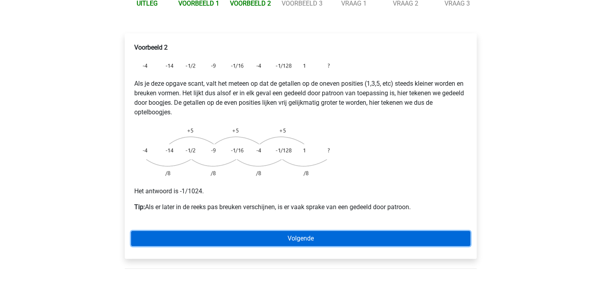
click at [333, 231] on link "Volgende" at bounding box center [300, 238] width 339 height 15
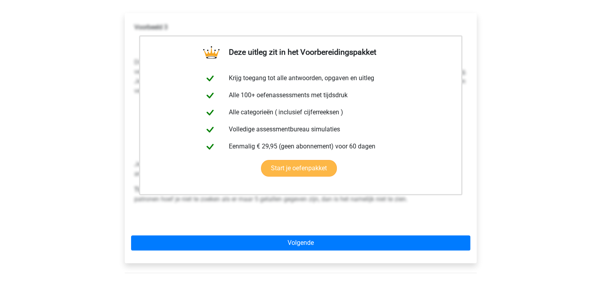
scroll to position [143, 0]
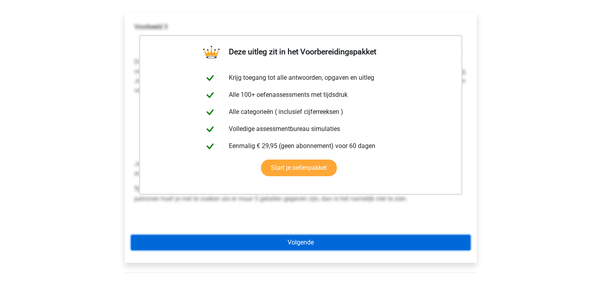
click at [308, 235] on link "Volgende" at bounding box center [300, 242] width 339 height 15
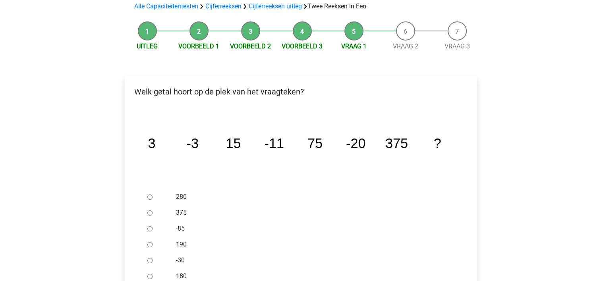
scroll to position [83, 0]
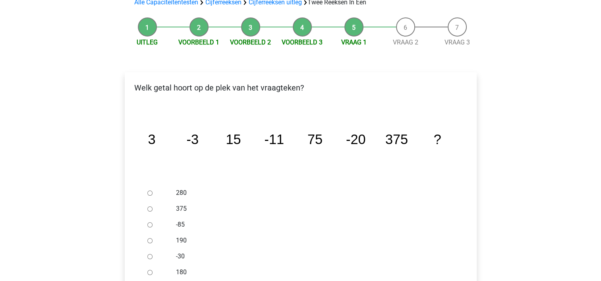
click at [149, 254] on input "-30" at bounding box center [149, 256] width 5 height 5
radio input "true"
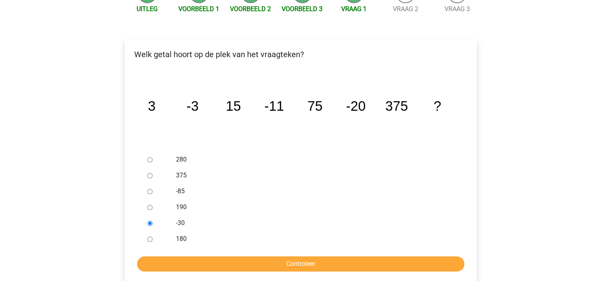
scroll to position [118, 0]
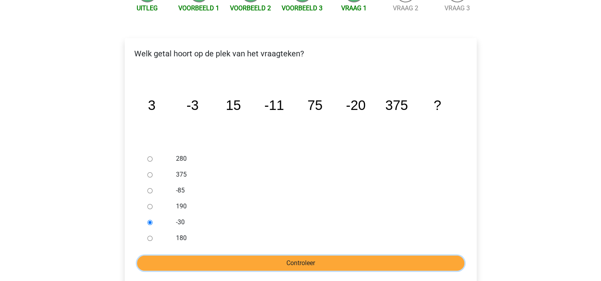
click at [282, 256] on input "Controleer" at bounding box center [300, 263] width 327 height 15
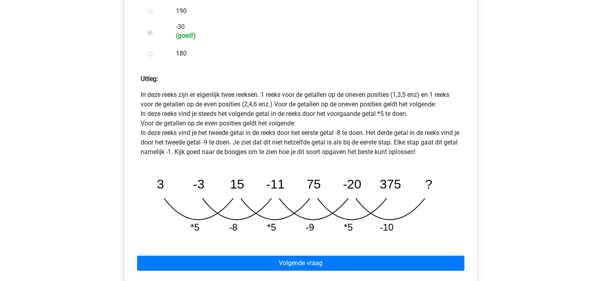
scroll to position [313, 0]
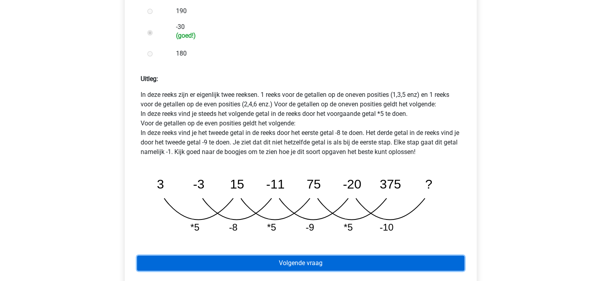
click at [299, 256] on link "Volgende vraag" at bounding box center [300, 263] width 327 height 15
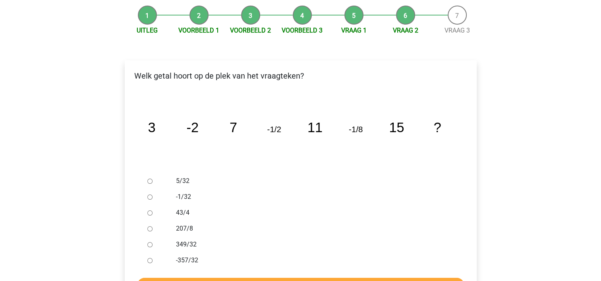
scroll to position [95, 0]
click at [153, 189] on div at bounding box center [157, 197] width 26 height 16
click at [149, 195] on input "-1/32" at bounding box center [149, 197] width 5 height 5
radio input "true"
click at [300, 278] on input "Controleer" at bounding box center [300, 285] width 327 height 15
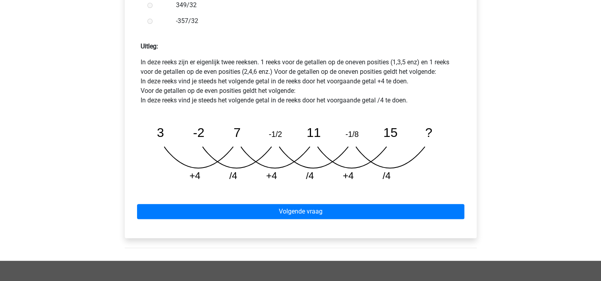
scroll to position [346, 0]
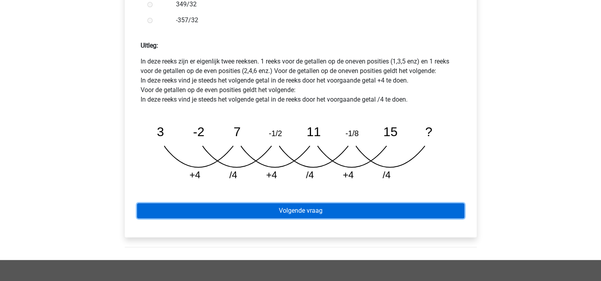
click at [322, 203] on link "Volgende vraag" at bounding box center [300, 210] width 327 height 15
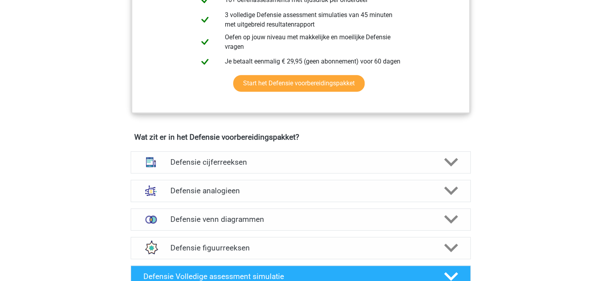
scroll to position [465, 0]
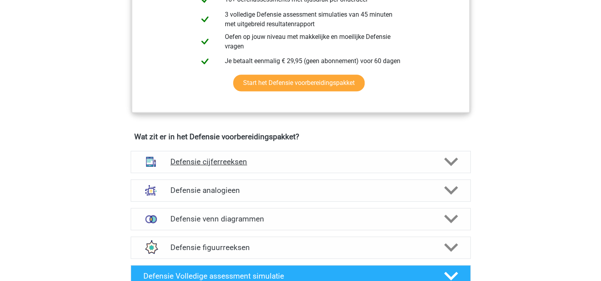
click at [246, 158] on h4 "Defensie cijferreeksen" at bounding box center [300, 161] width 260 height 9
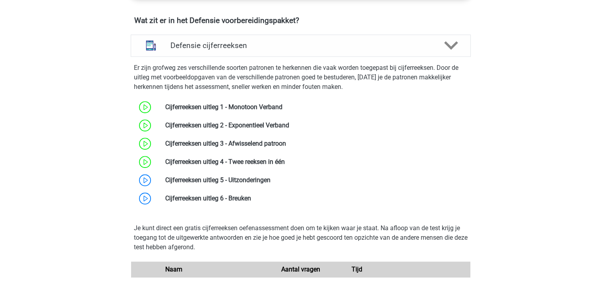
scroll to position [581, 0]
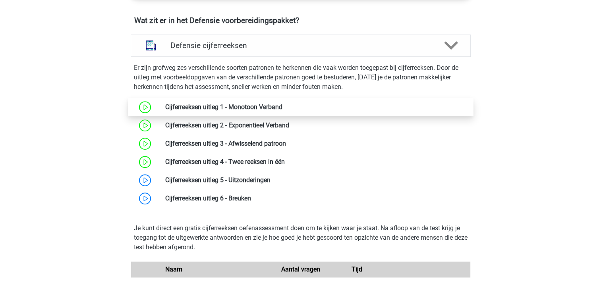
click at [282, 104] on link at bounding box center [282, 107] width 0 height 8
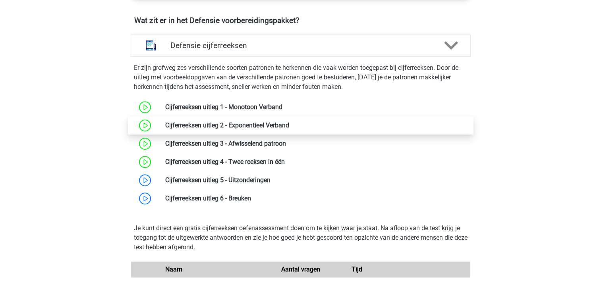
click at [289, 124] on link at bounding box center [289, 126] width 0 height 8
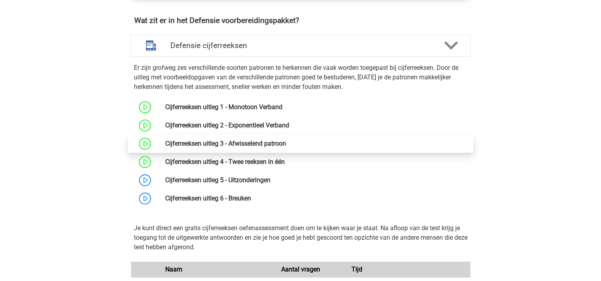
click at [286, 144] on link at bounding box center [286, 144] width 0 height 8
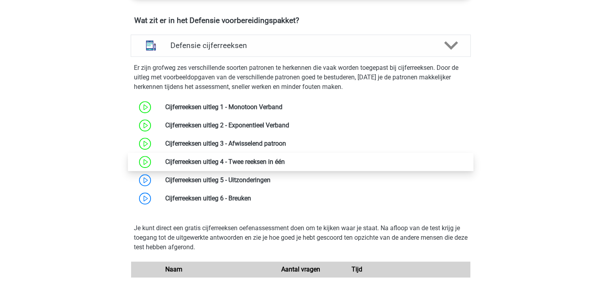
click at [285, 158] on link at bounding box center [285, 162] width 0 height 8
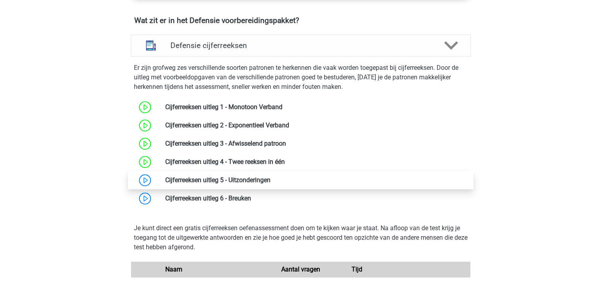
click at [270, 180] on link at bounding box center [270, 180] width 0 height 8
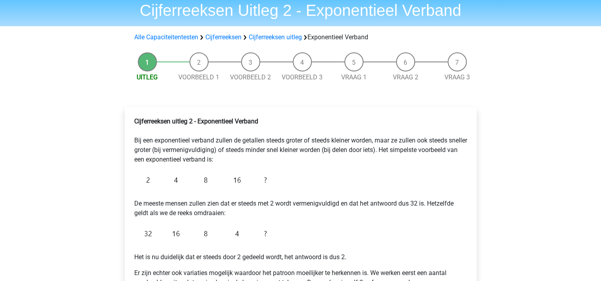
scroll to position [30, 0]
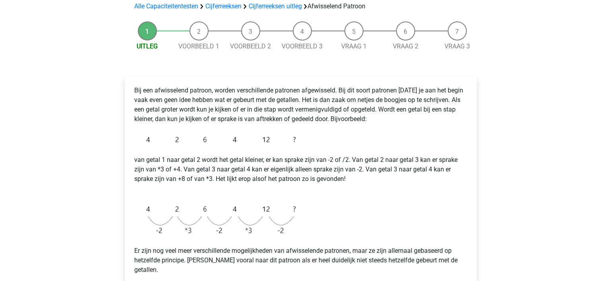
scroll to position [60, 0]
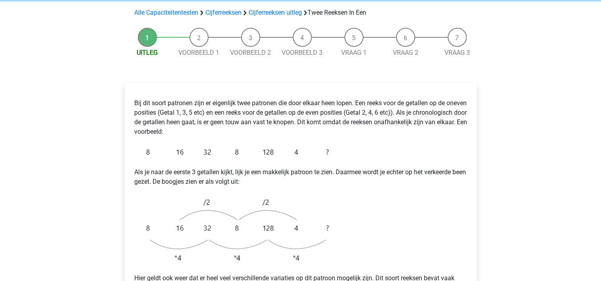
scroll to position [73, 0]
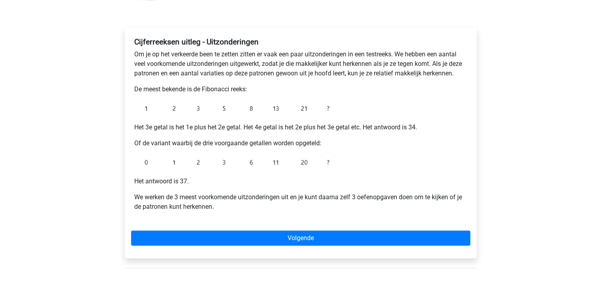
scroll to position [109, 0]
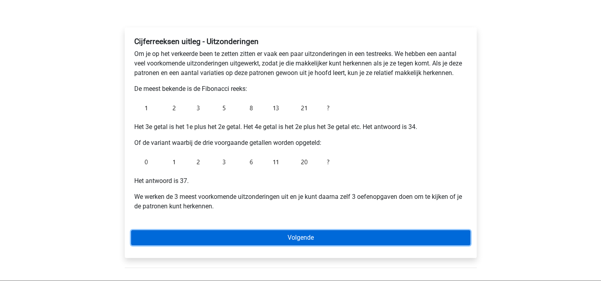
click at [319, 238] on link "Volgende" at bounding box center [300, 237] width 339 height 15
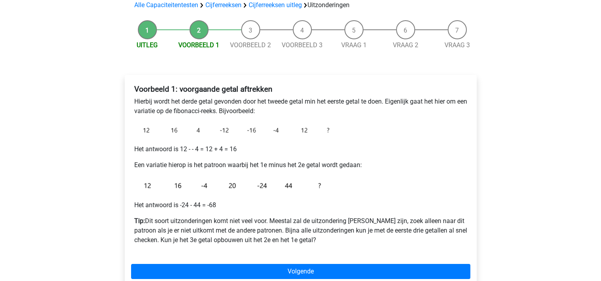
scroll to position [62, 0]
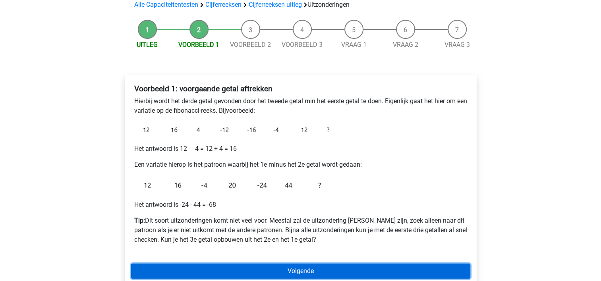
click at [300, 274] on link "Volgende" at bounding box center [300, 271] width 339 height 15
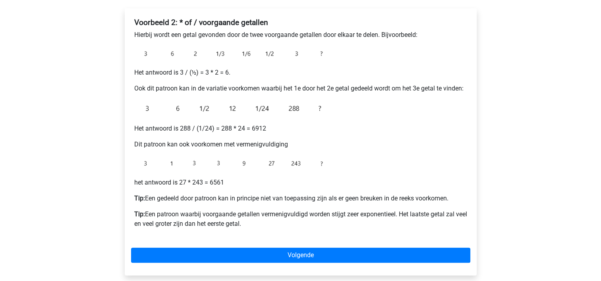
scroll to position [129, 0]
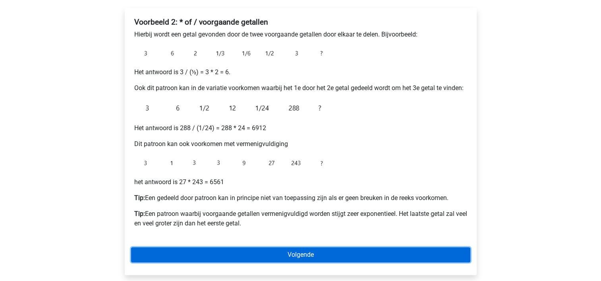
click at [309, 256] on link "Volgende" at bounding box center [300, 254] width 339 height 15
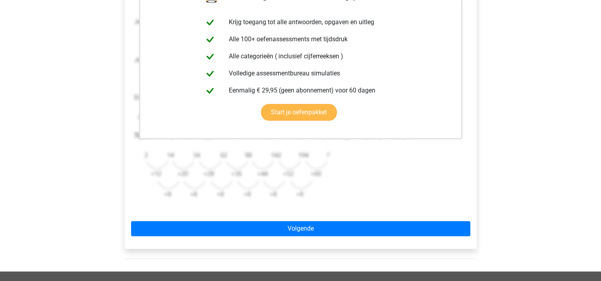
scroll to position [180, 0]
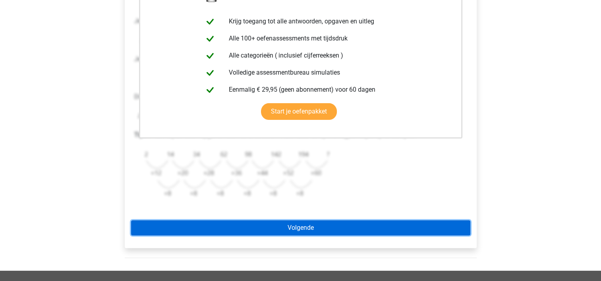
click at [307, 229] on link "Volgende" at bounding box center [300, 227] width 339 height 15
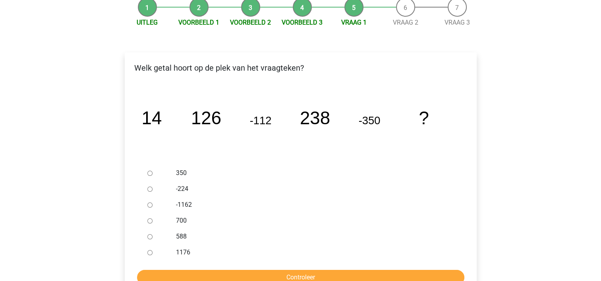
scroll to position [84, 0]
click at [151, 239] on input "588" at bounding box center [149, 236] width 5 height 5
radio input "true"
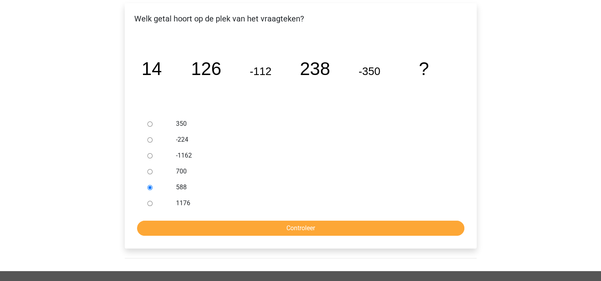
scroll to position [133, 0]
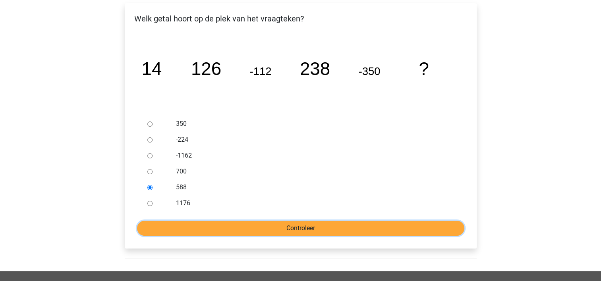
click at [308, 226] on input "Controleer" at bounding box center [300, 228] width 327 height 15
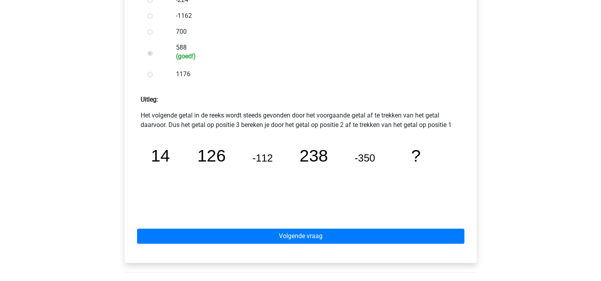
scroll to position [281, 0]
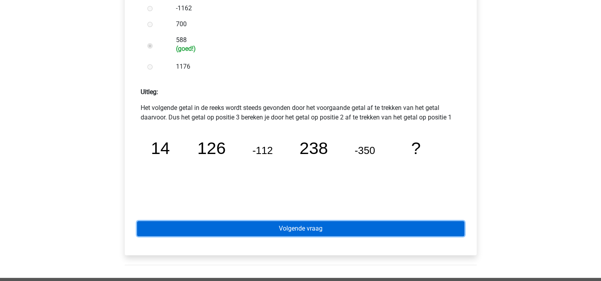
click at [327, 229] on link "Volgende vraag" at bounding box center [300, 228] width 327 height 15
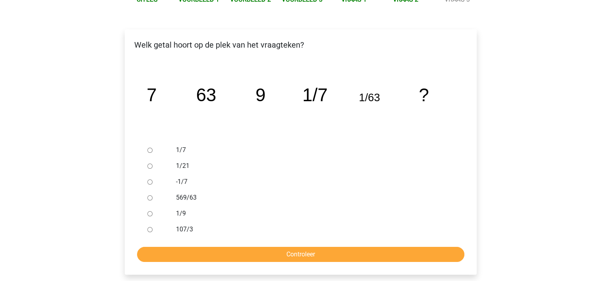
scroll to position [109, 0]
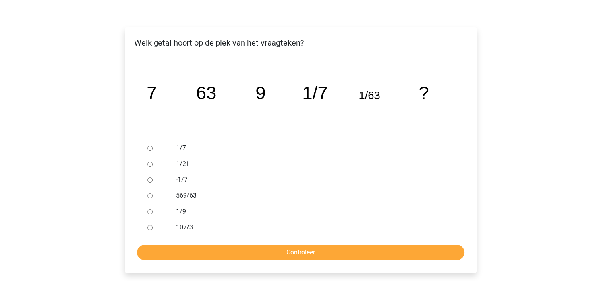
click at [149, 211] on input "1/9" at bounding box center [149, 211] width 5 height 5
radio input "true"
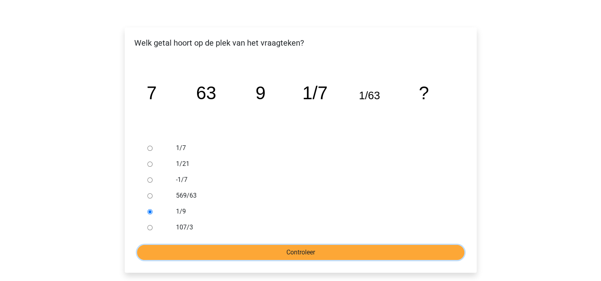
click at [289, 247] on input "Controleer" at bounding box center [300, 252] width 327 height 15
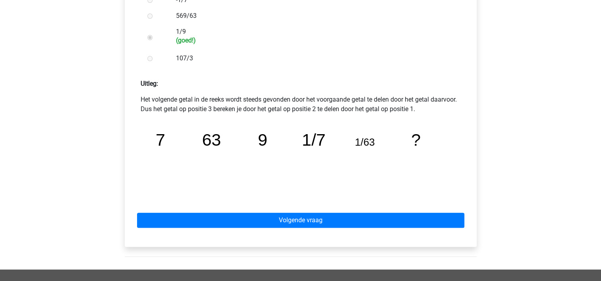
scroll to position [290, 0]
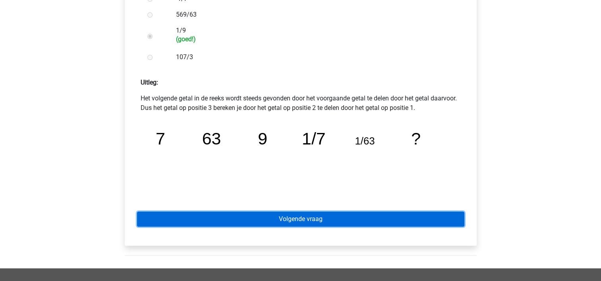
click at [317, 224] on link "Volgende vraag" at bounding box center [300, 219] width 327 height 15
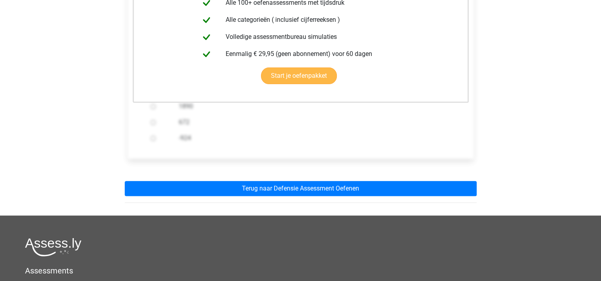
scroll to position [200, 0]
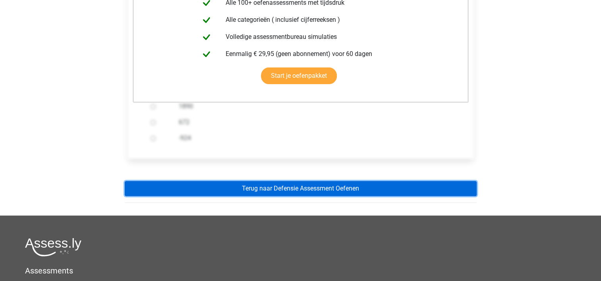
click at [338, 184] on link "Terug naar Defensie Assessment Oefenen" at bounding box center [301, 188] width 352 height 15
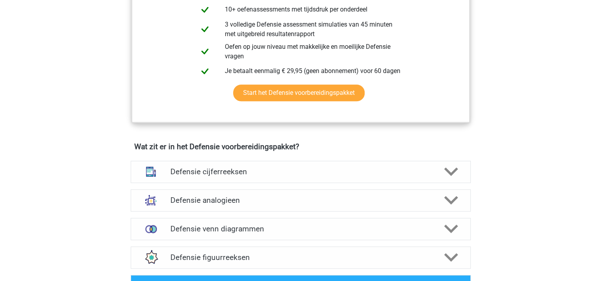
scroll to position [456, 0]
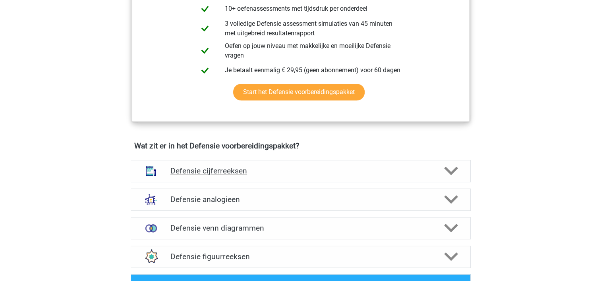
click at [439, 168] on div at bounding box center [449, 171] width 27 height 14
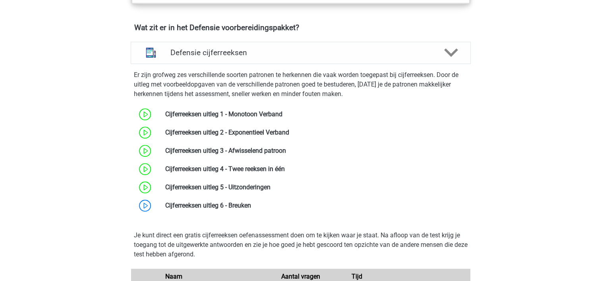
scroll to position [575, 0]
click at [251, 202] on link at bounding box center [251, 205] width 0 height 8
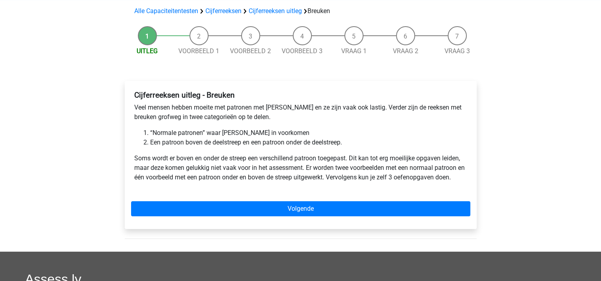
scroll to position [67, 0]
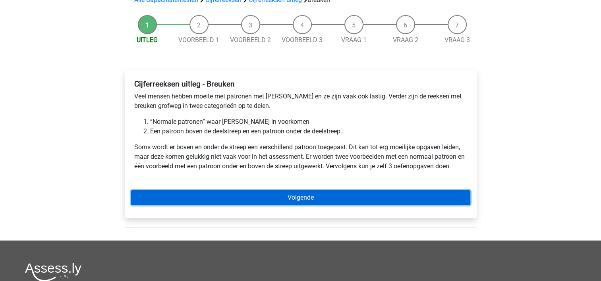
click at [320, 198] on link "Volgende" at bounding box center [300, 197] width 339 height 15
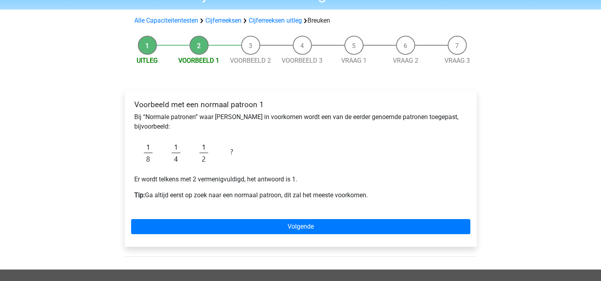
scroll to position [60, 0]
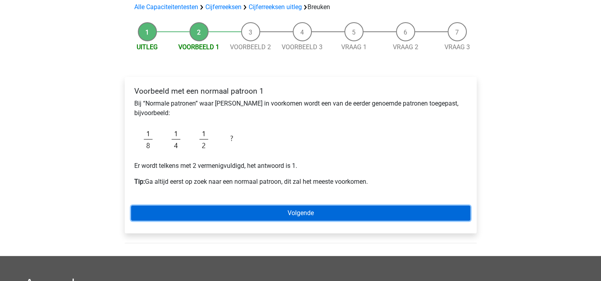
click at [305, 213] on link "Volgende" at bounding box center [300, 213] width 339 height 15
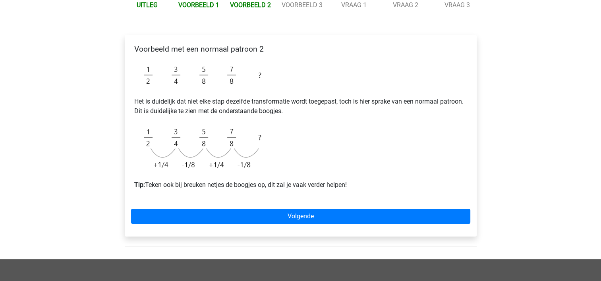
scroll to position [102, 0]
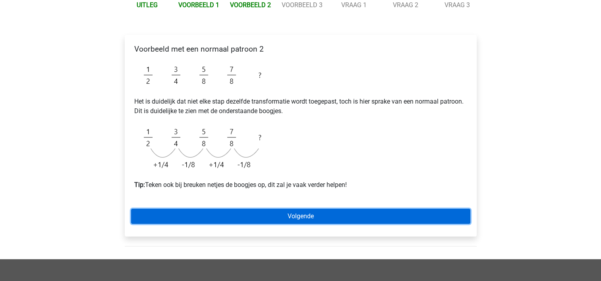
click at [311, 214] on link "Volgende" at bounding box center [300, 216] width 339 height 15
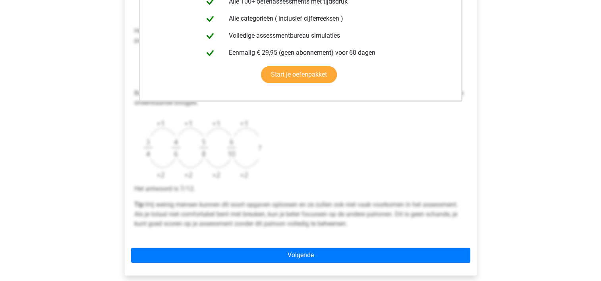
scroll to position [217, 0]
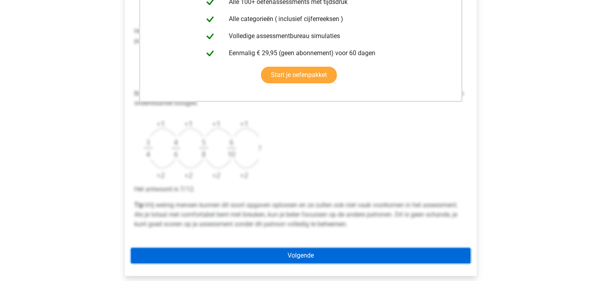
click at [307, 258] on link "Volgende" at bounding box center [300, 255] width 339 height 15
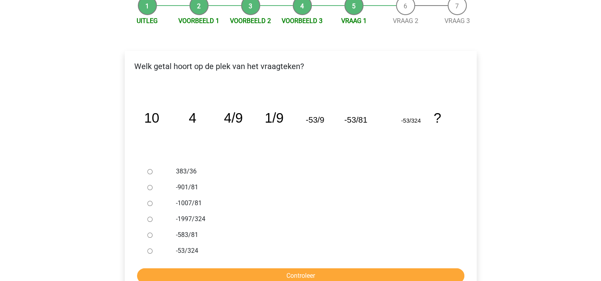
scroll to position [87, 0]
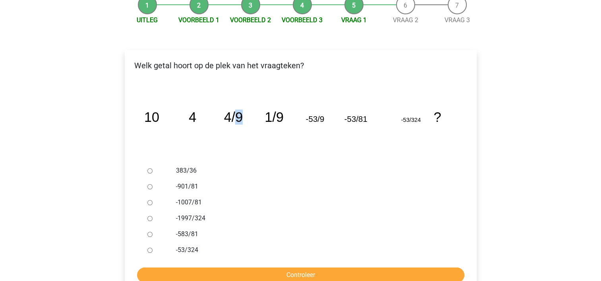
drag, startPoint x: 238, startPoint y: 137, endPoint x: 257, endPoint y: 146, distance: 21.7
click at [257, 146] on icon "image/svg+xml 10 4 4/9 1/9 -53/9 -53/81 -53/324 ?" at bounding box center [300, 122] width 326 height 82
click at [326, 127] on icon "image/svg+xml 10 4 4/9 1/9 -53/9 -53/81 -53/324 ?" at bounding box center [300, 122] width 326 height 82
click at [149, 235] on input "-583/81" at bounding box center [149, 234] width 5 height 5
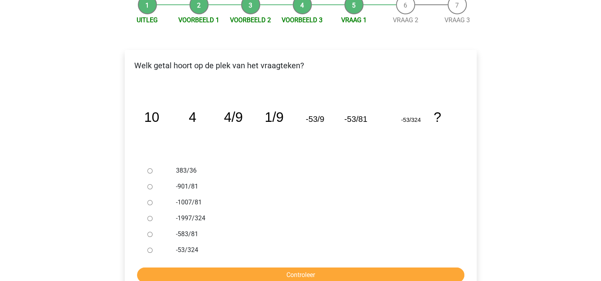
radio input "true"
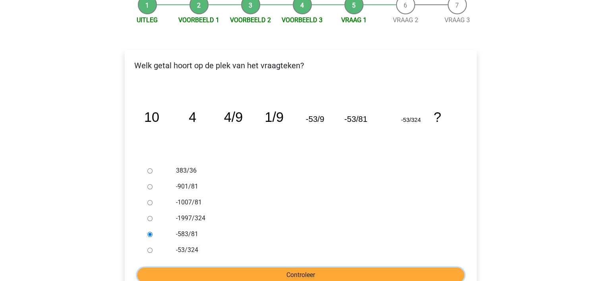
click at [263, 273] on input "Controleer" at bounding box center [300, 275] width 327 height 15
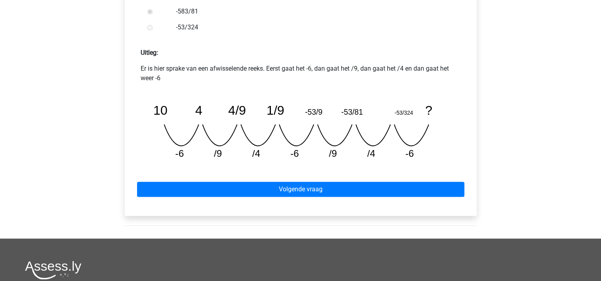
scroll to position [311, 0]
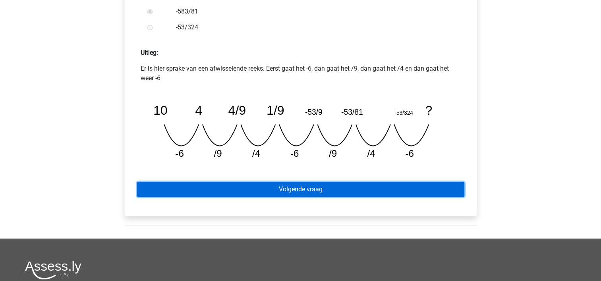
click at [298, 192] on link "Volgende vraag" at bounding box center [300, 189] width 327 height 15
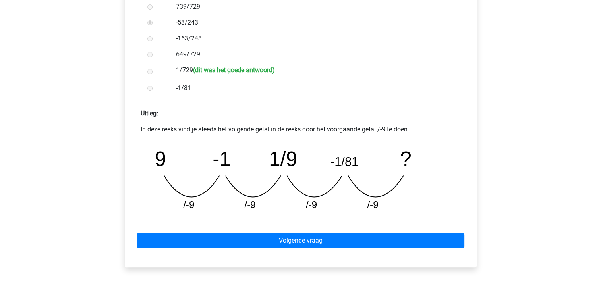
scroll to position [251, 0]
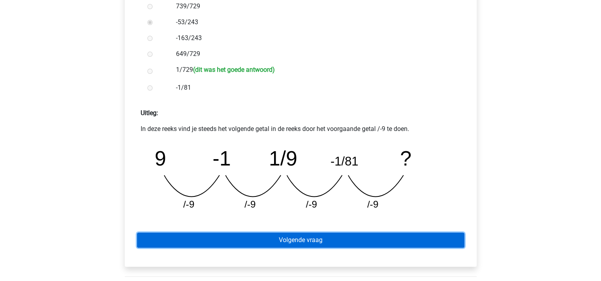
click at [311, 241] on link "Volgende vraag" at bounding box center [300, 240] width 327 height 15
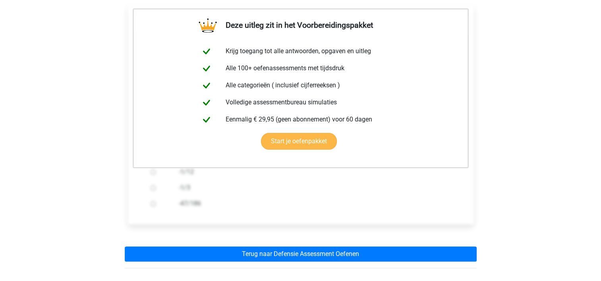
scroll to position [135, 0]
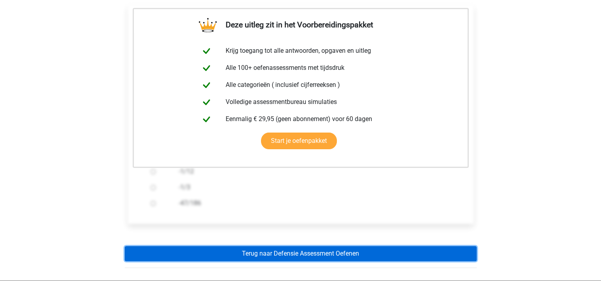
click at [310, 247] on link "Terug naar Defensie Assessment Oefenen" at bounding box center [301, 253] width 352 height 15
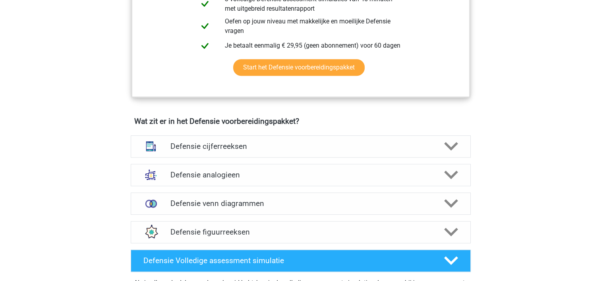
scroll to position [485, 0]
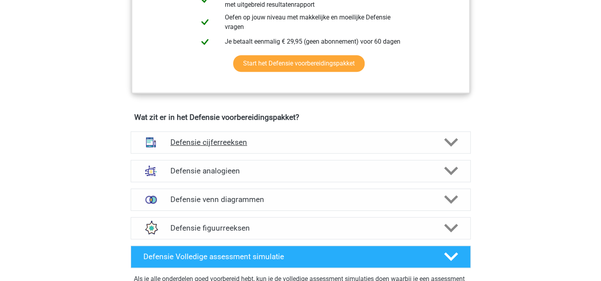
click at [280, 143] on h4 "Defensie cijferreeksen" at bounding box center [300, 142] width 260 height 9
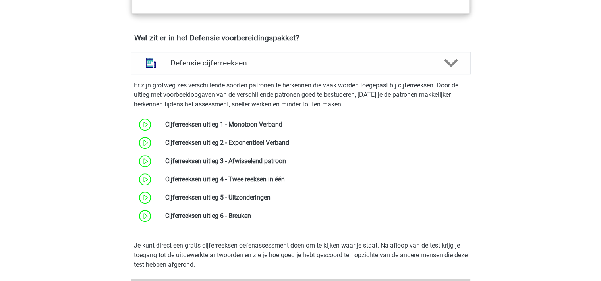
scroll to position [564, 0]
click at [331, 99] on p "Er zijn grofweg zes verschillende soorten patronen te herkennen die vaak worden…" at bounding box center [301, 95] width 334 height 29
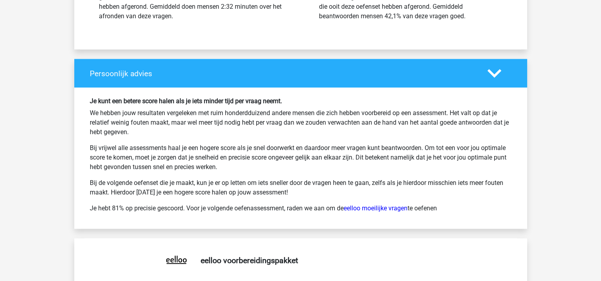
scroll to position [4600, 0]
